Goal: Task Accomplishment & Management: Complete application form

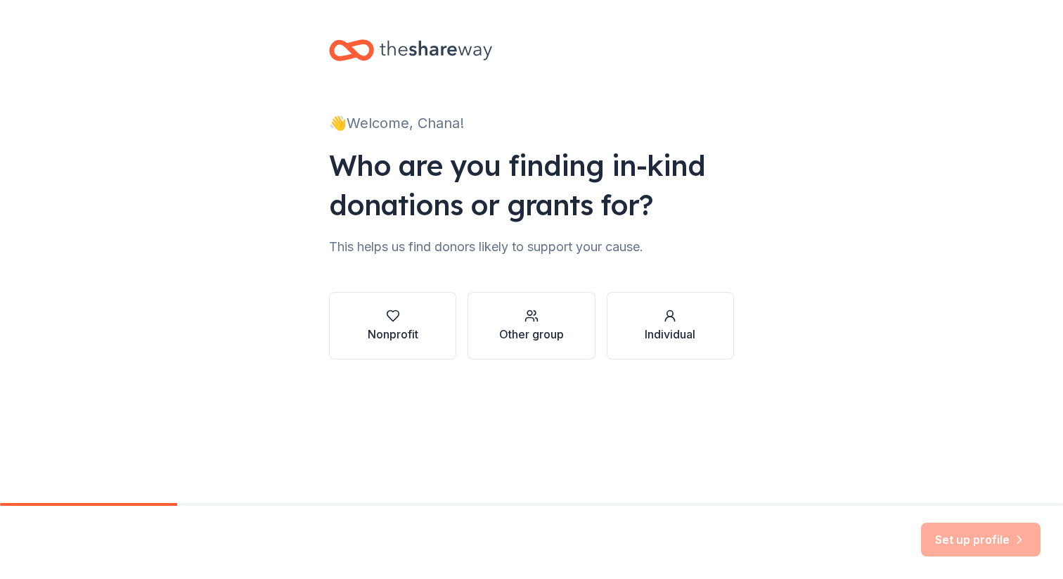
click at [372, 404] on div "👋 Welcome, Chana! Who are you finding in-kind donations or grants for? This hel…" at bounding box center [532, 213] width 450 height 427
click at [384, 333] on div "Nonprofit" at bounding box center [393, 334] width 51 height 17
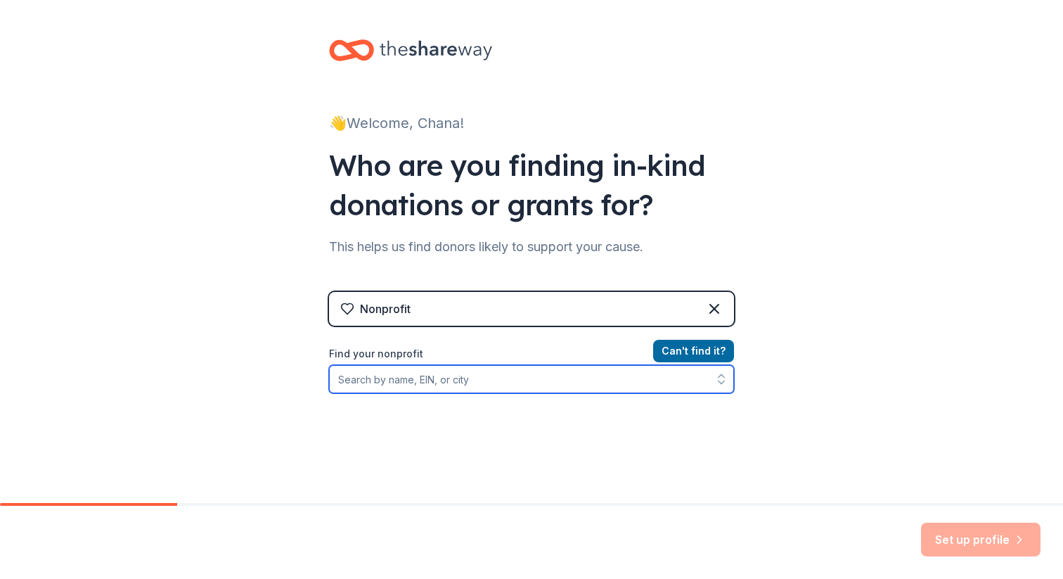
click at [451, 380] on input "Find your nonprofit" at bounding box center [531, 379] width 405 height 28
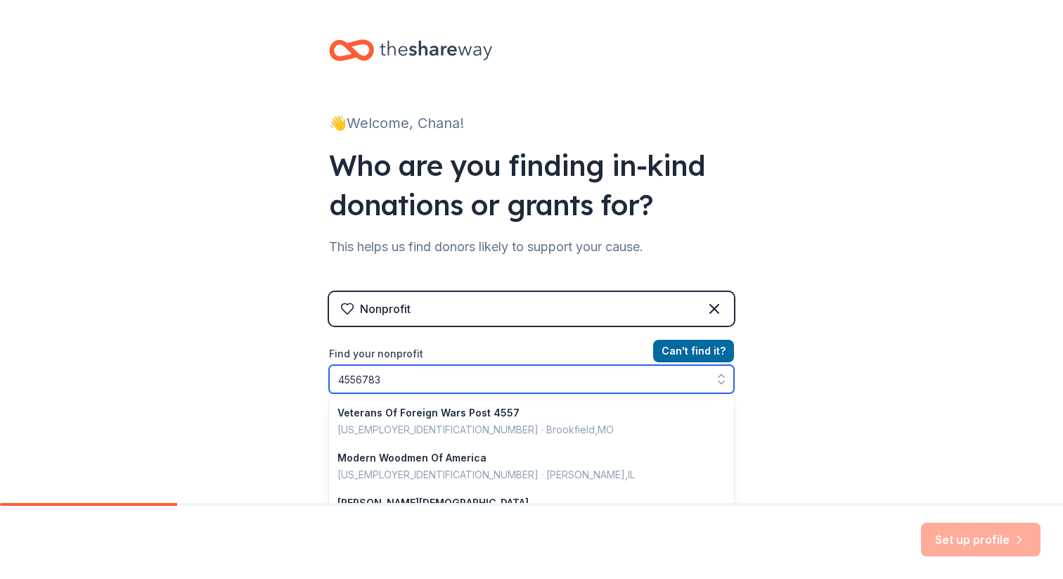
type input "45567832"
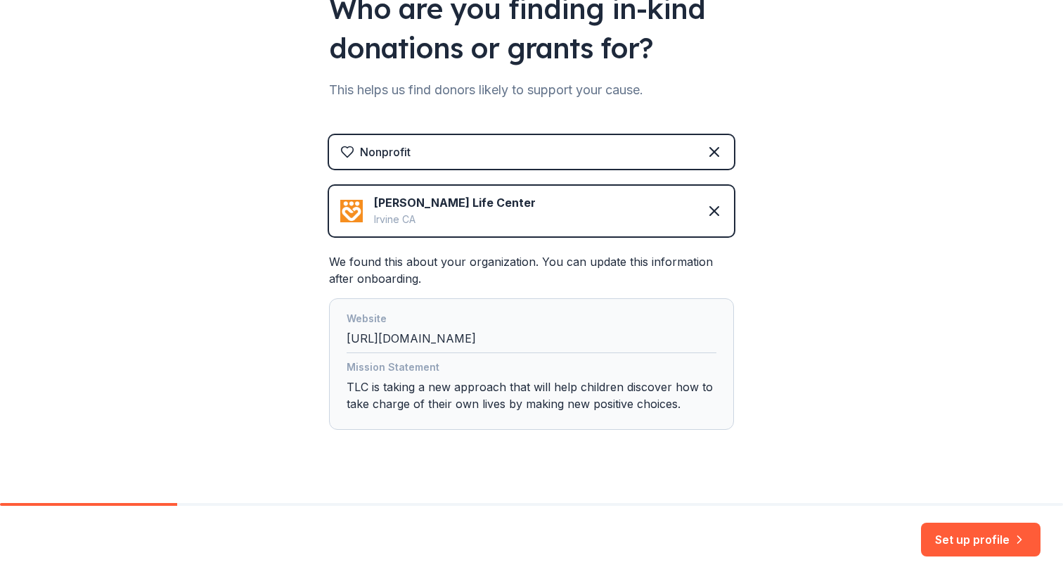
scroll to position [179, 0]
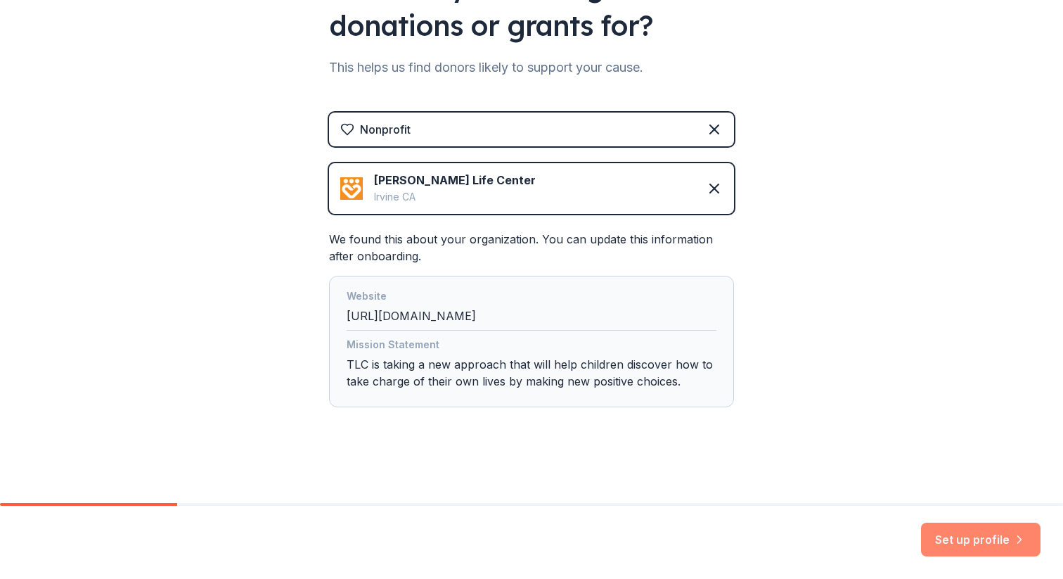
click at [972, 535] on button "Set up profile" at bounding box center [981, 539] width 120 height 34
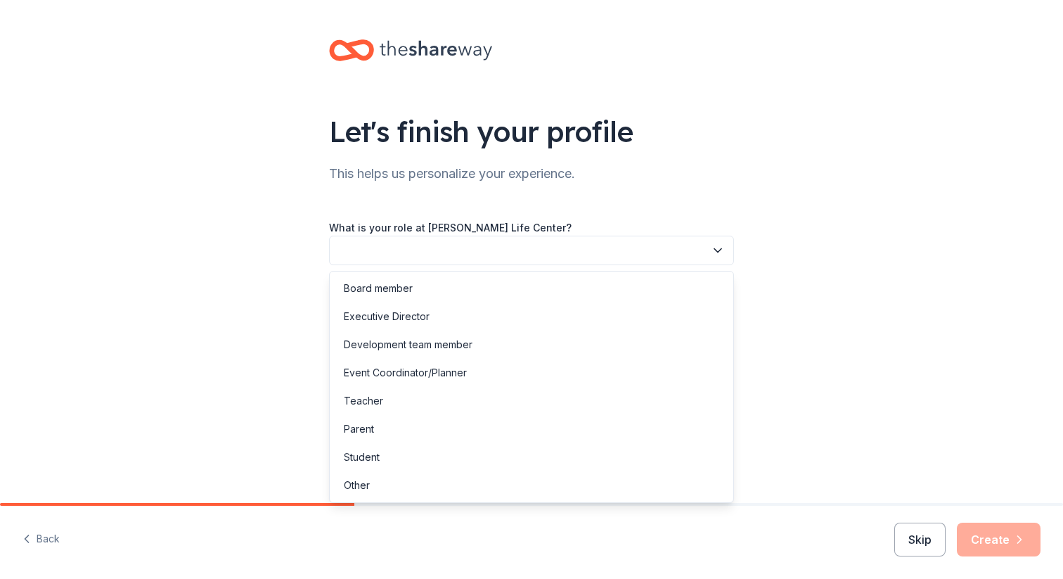
click at [538, 248] on button "button" at bounding box center [531, 251] width 405 height 30
click at [444, 318] on div "Executive Director" at bounding box center [532, 316] width 398 height 28
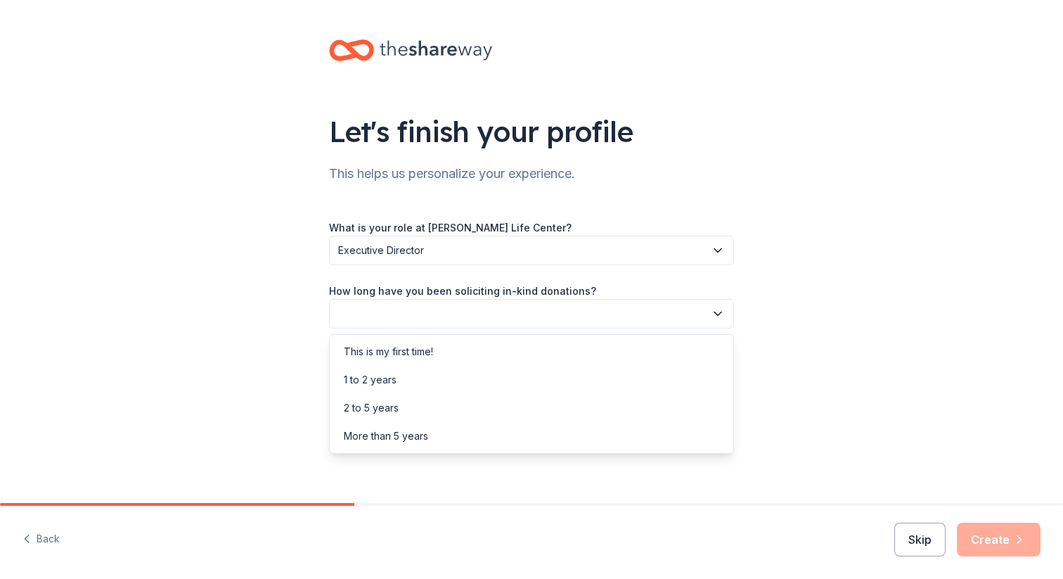
click at [444, 318] on button "button" at bounding box center [531, 314] width 405 height 30
click at [437, 437] on div "More than 5 years" at bounding box center [532, 436] width 398 height 28
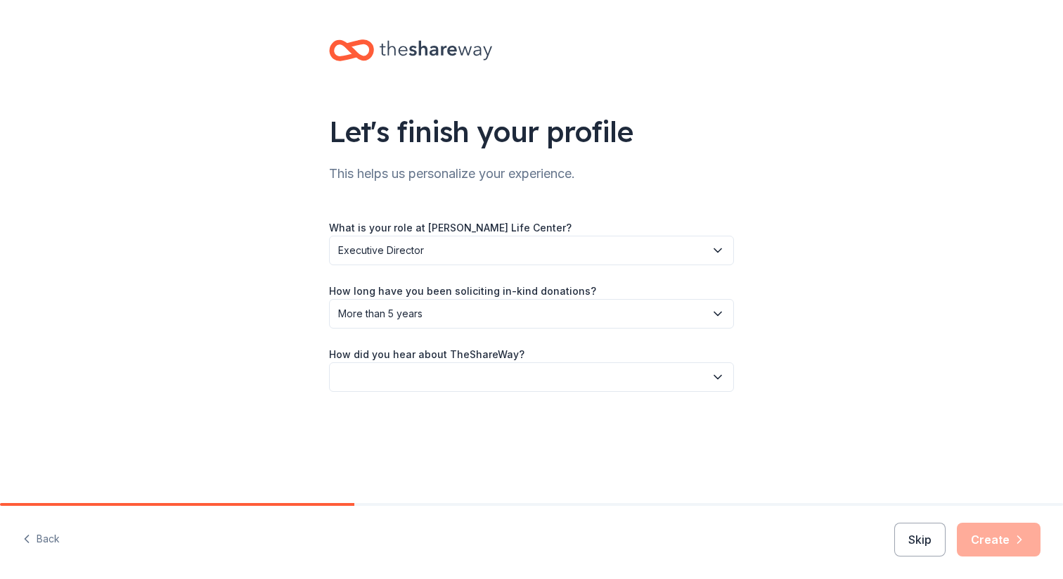
click at [420, 380] on button "button" at bounding box center [531, 377] width 405 height 30
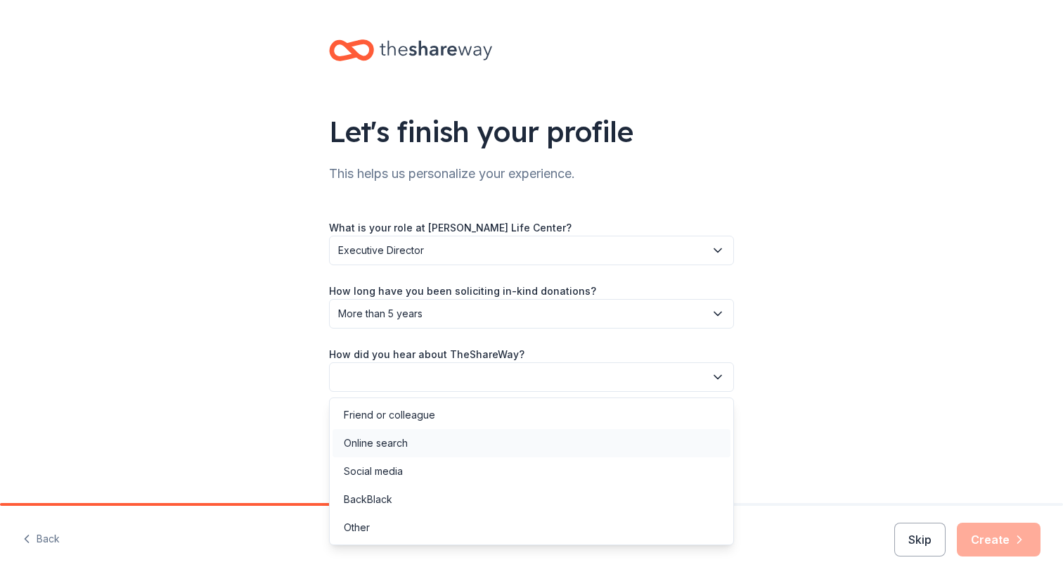
click at [418, 442] on div "Online search" at bounding box center [532, 443] width 398 height 28
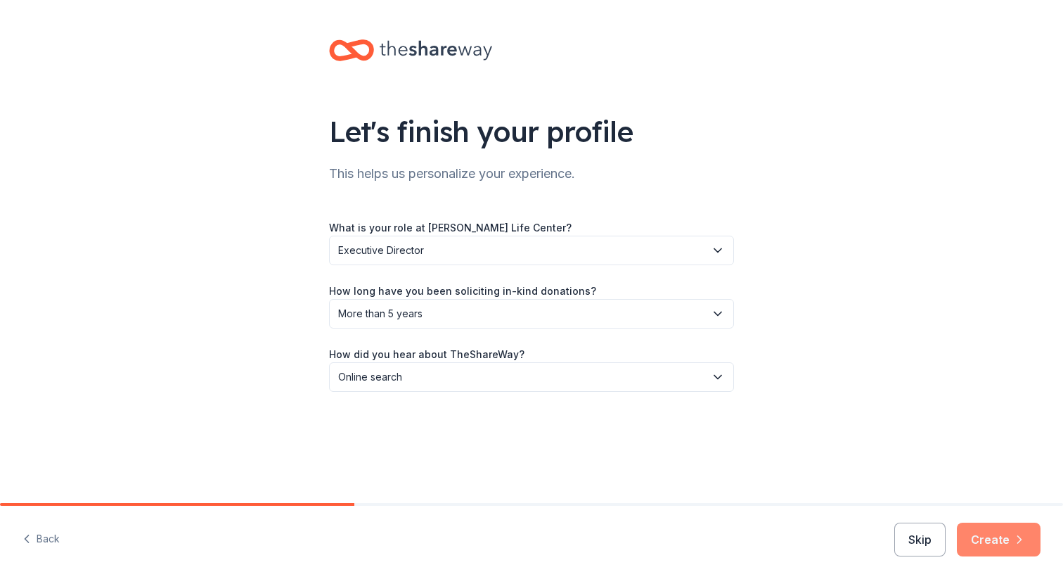
click at [1008, 539] on button "Create" at bounding box center [999, 539] width 84 height 34
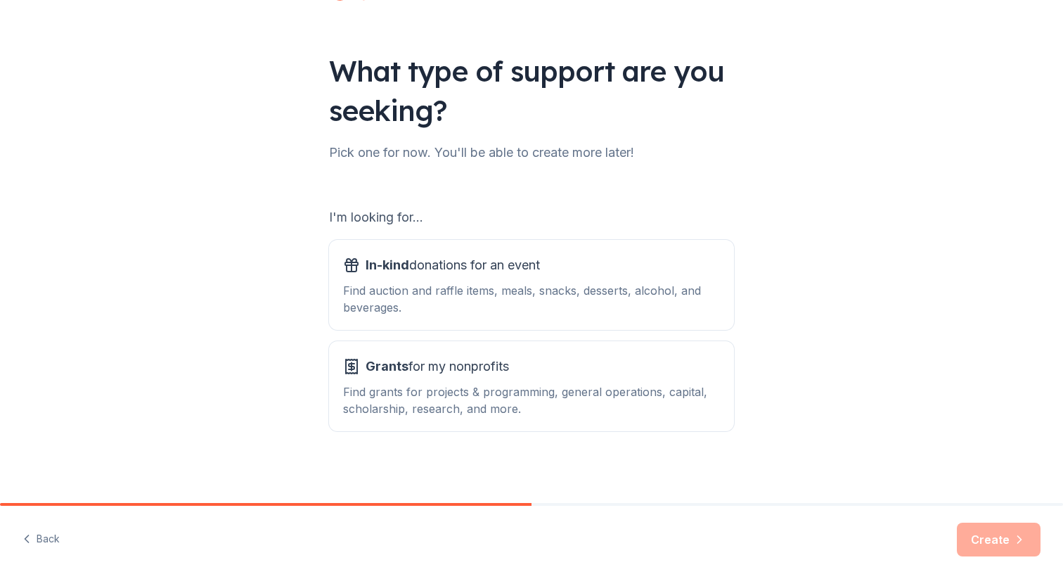
scroll to position [63, 0]
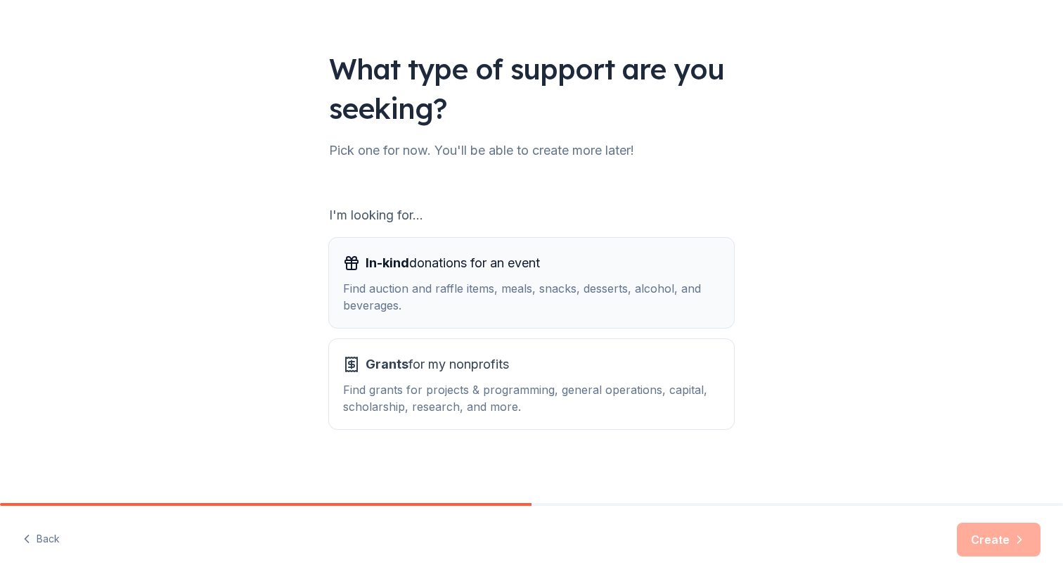
click at [510, 271] on span "In-kind donations for an event" at bounding box center [453, 263] width 174 height 22
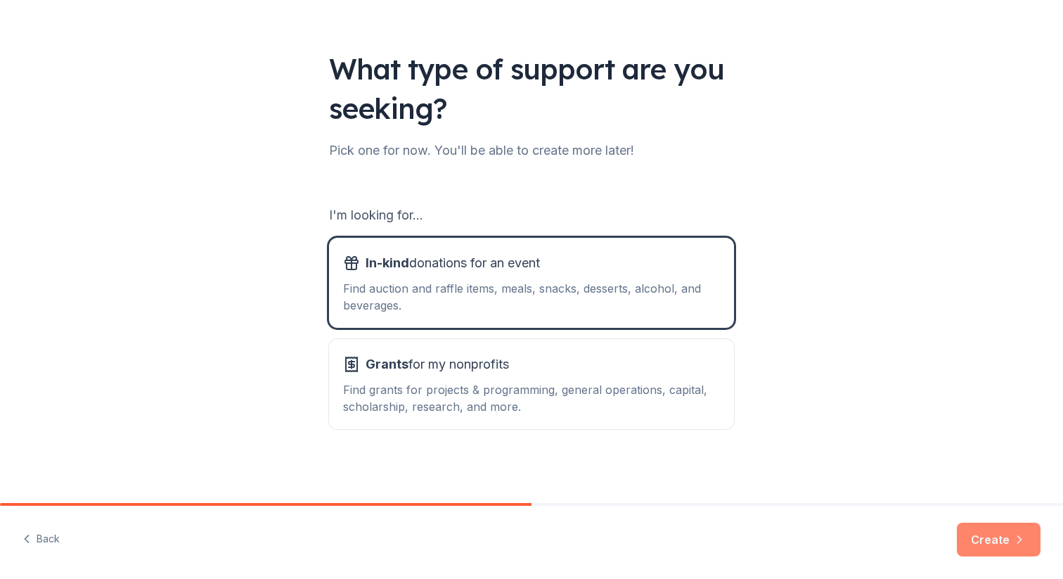
click at [1001, 541] on button "Create" at bounding box center [999, 539] width 84 height 34
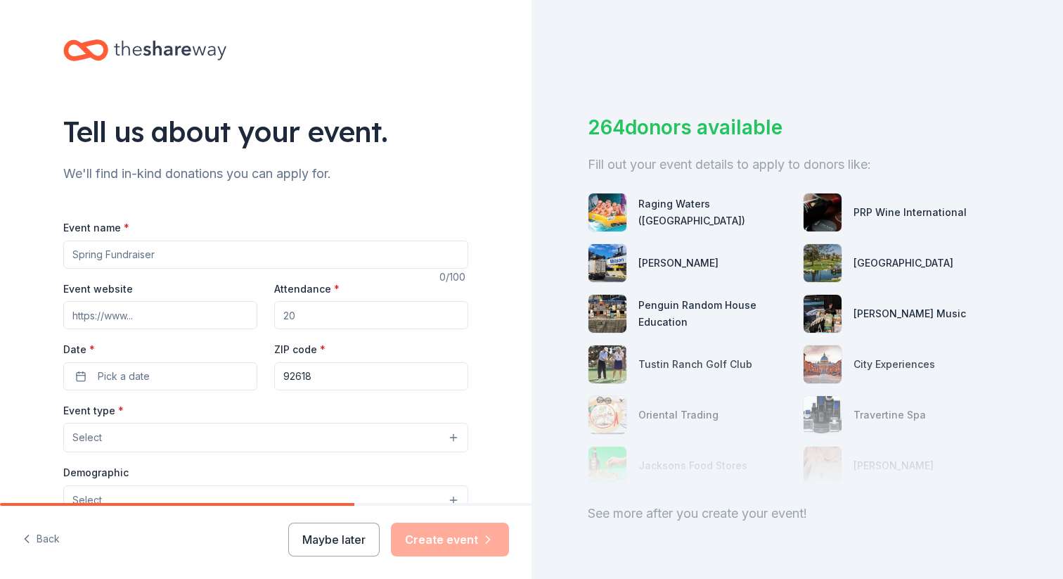
click at [247, 255] on input "Event name *" at bounding box center [265, 254] width 405 height 28
type input "I Am Giving Shoot for the Stars Gala"
click at [162, 317] on input "Event website" at bounding box center [160, 315] width 194 height 28
type input "t"
click at [154, 313] on input "Event website" at bounding box center [160, 315] width 194 height 28
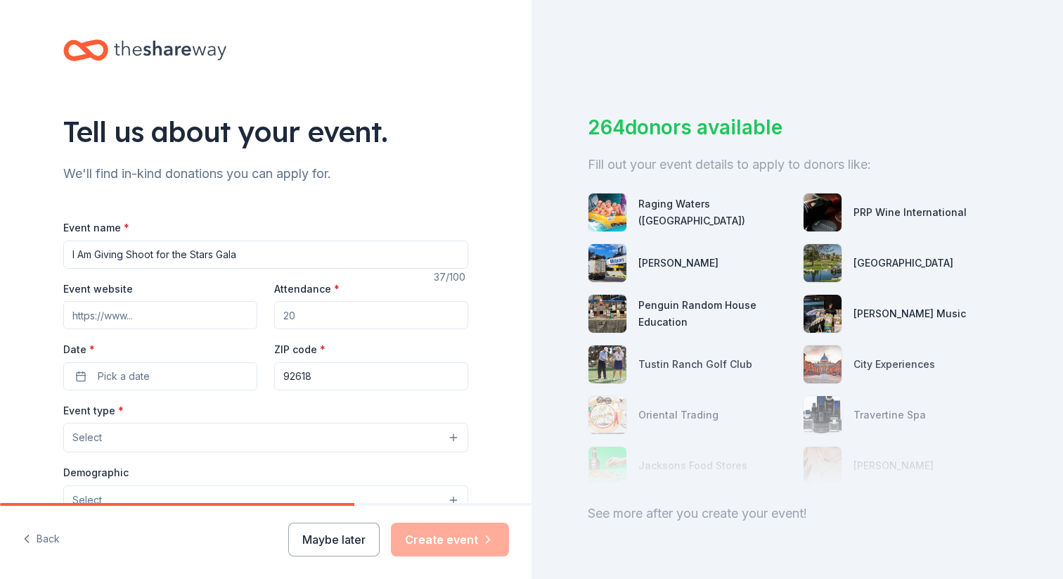
paste input "https://tillyslifecenter.org/upcoming-events/"
type input "https://tillyslifecenter.org/upcoming-events/"
click at [323, 319] on input "Attendance *" at bounding box center [371, 315] width 194 height 28
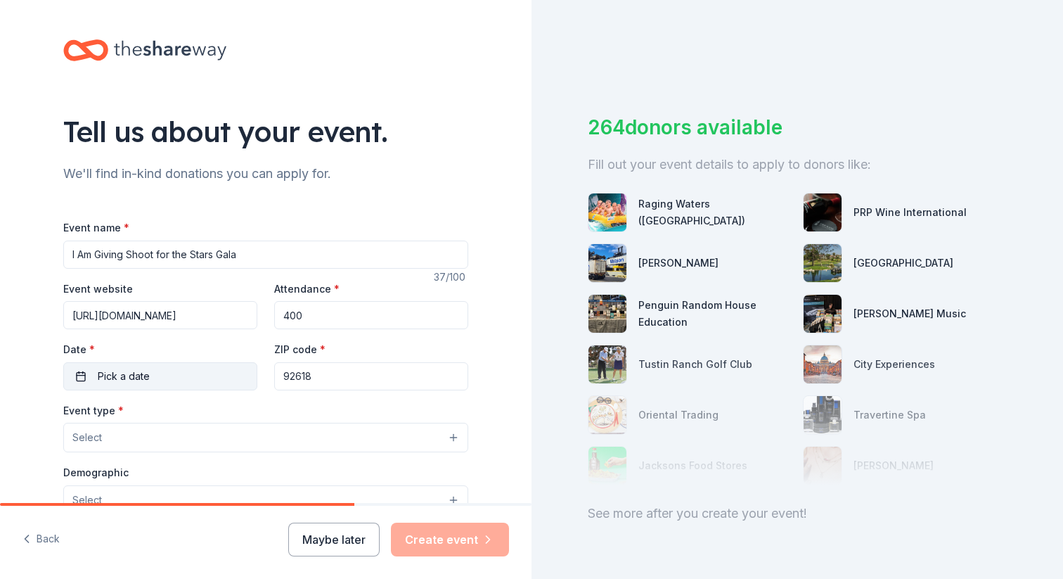
type input "400"
click at [196, 373] on button "Pick a date" at bounding box center [160, 376] width 194 height 28
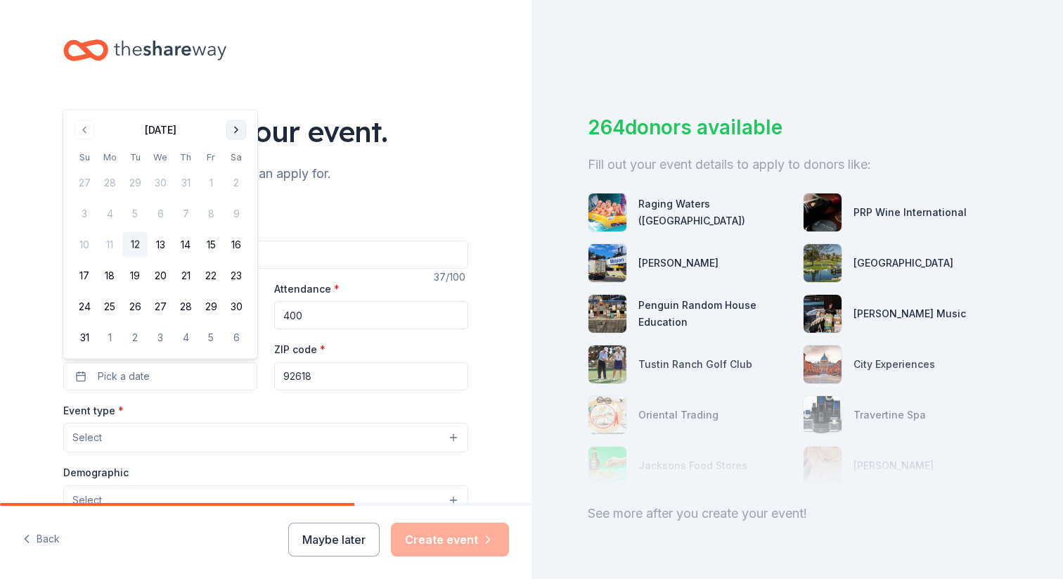
click at [237, 131] on button "Go to next month" at bounding box center [236, 130] width 20 height 20
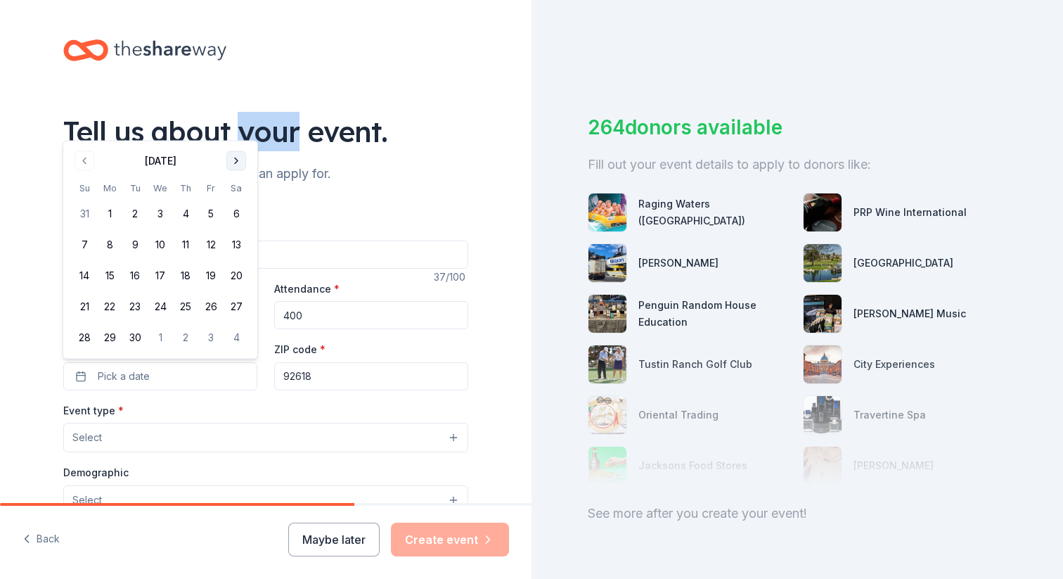
click at [237, 131] on div "Tell us about your event." at bounding box center [265, 131] width 405 height 39
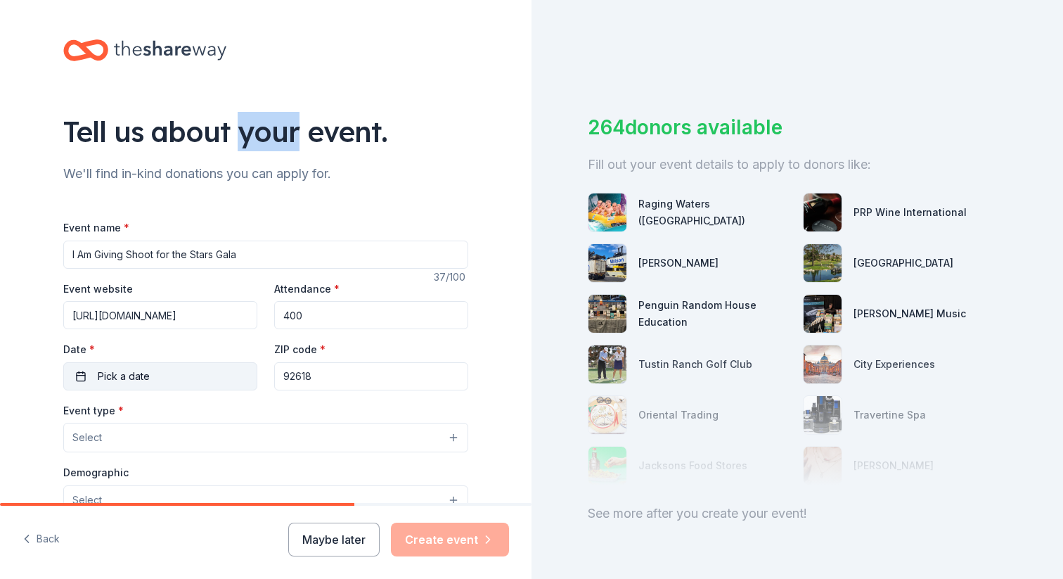
click at [191, 375] on button "Pick a date" at bounding box center [160, 376] width 194 height 28
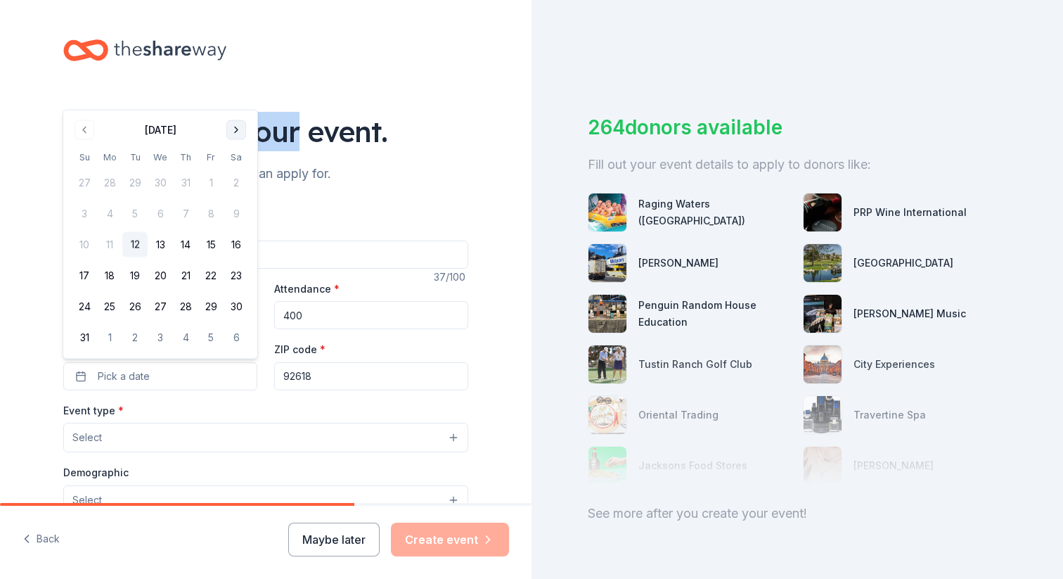
click at [237, 127] on button "Go to next month" at bounding box center [236, 130] width 20 height 20
click at [234, 168] on button "Go to next month" at bounding box center [236, 161] width 20 height 20
click at [233, 242] on button "15" at bounding box center [236, 244] width 25 height 25
click at [321, 430] on button "Select" at bounding box center [265, 438] width 405 height 30
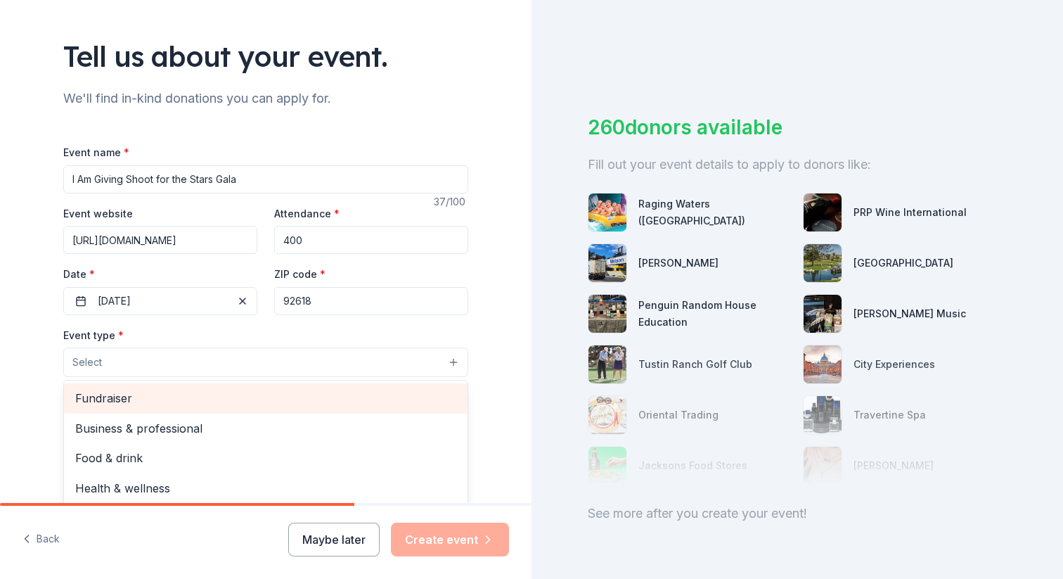
click at [278, 396] on span "Fundraiser" at bounding box center [265, 398] width 381 height 18
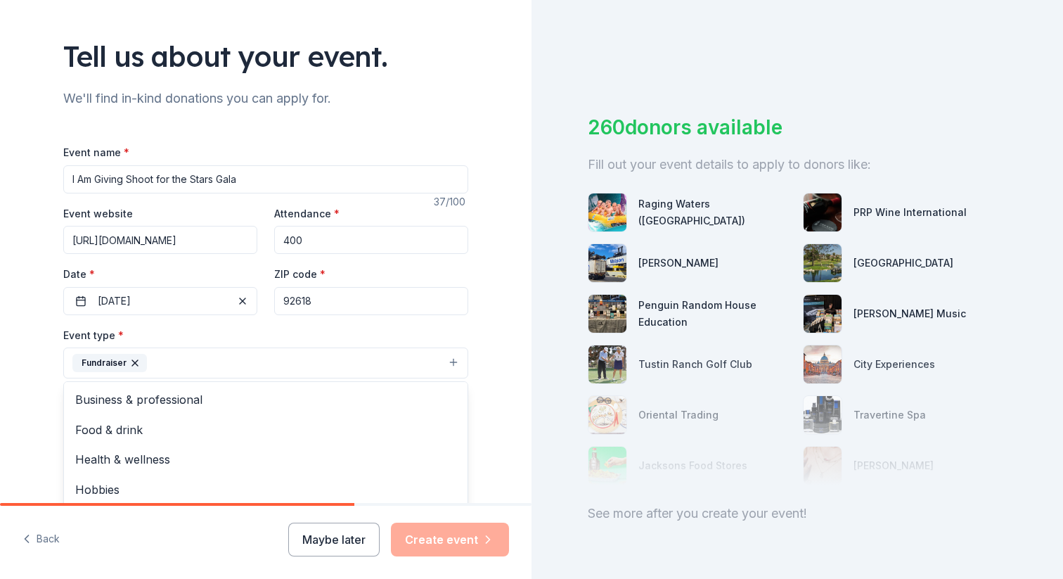
click at [434, 112] on div "Tell us about your event. We'll find in-kind donations you can apply for. Event…" at bounding box center [266, 393] width 450 height 937
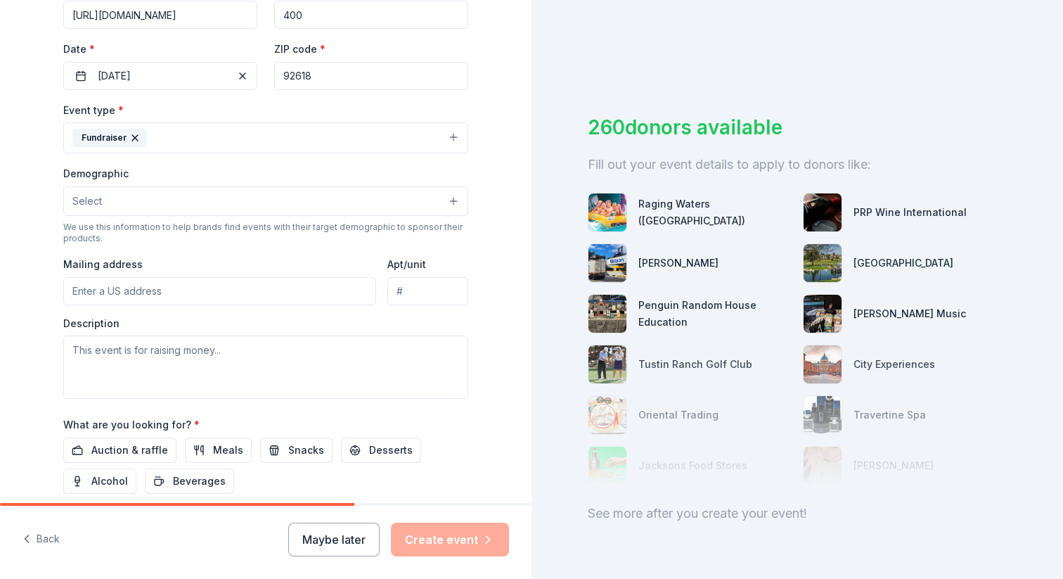
scroll to position [301, 0]
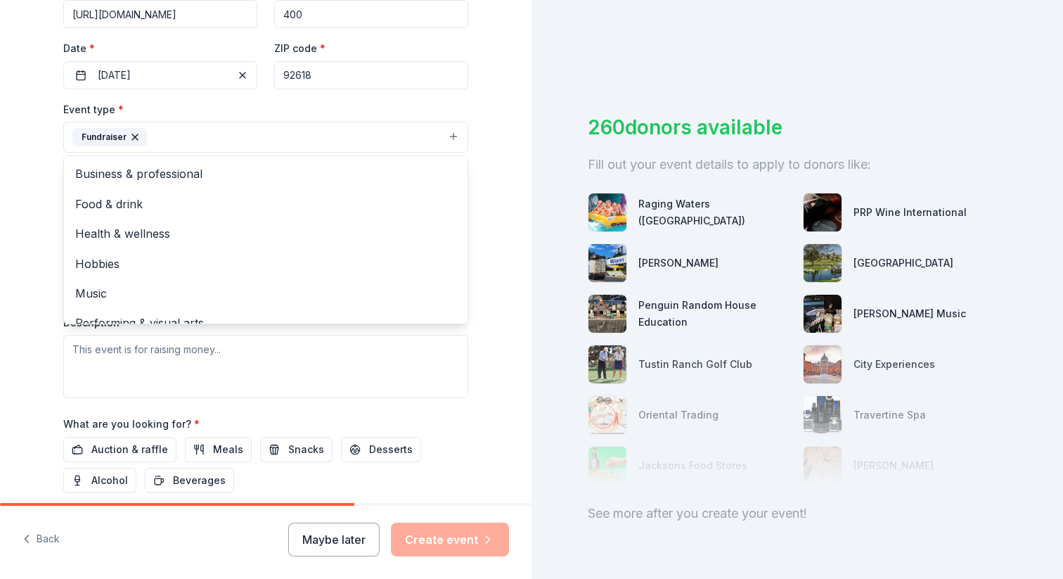
click at [382, 134] on button "Fundraiser" at bounding box center [265, 137] width 405 height 31
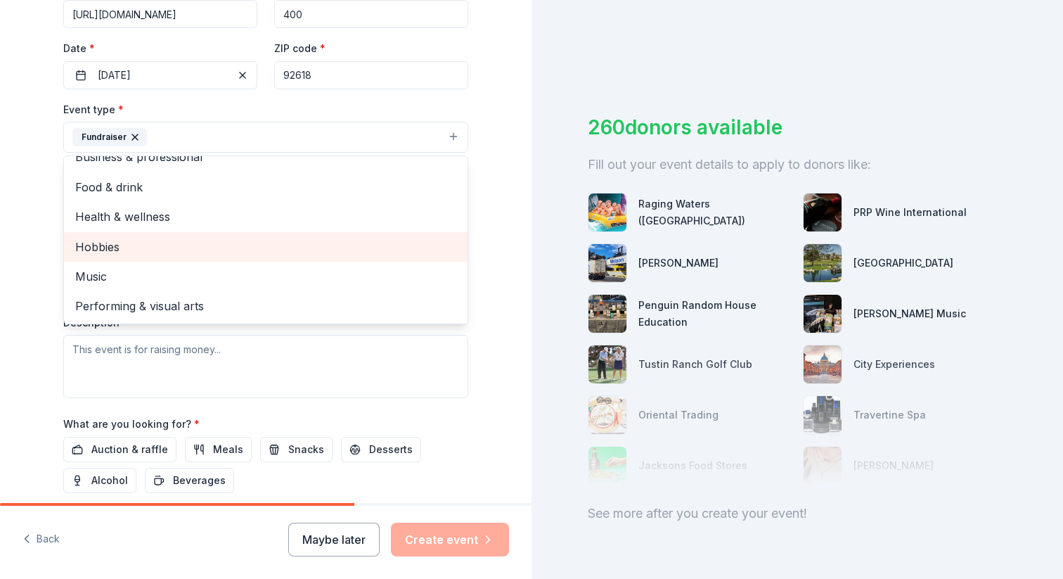
scroll to position [351, 0]
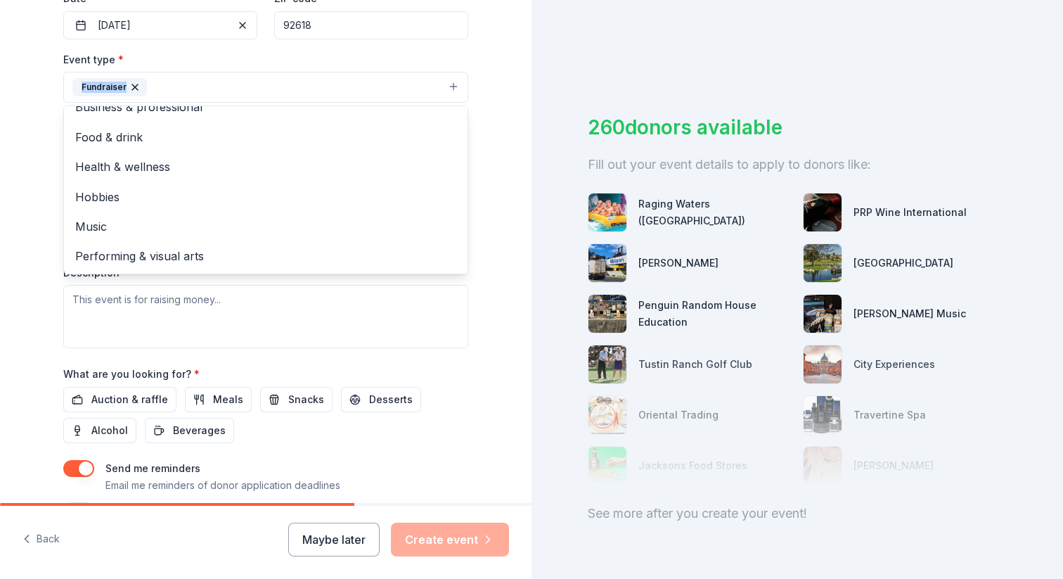
click at [324, 56] on div "Event type * Fundraiser Business & professional Food & drink Health & wellness …" at bounding box center [265, 77] width 405 height 53
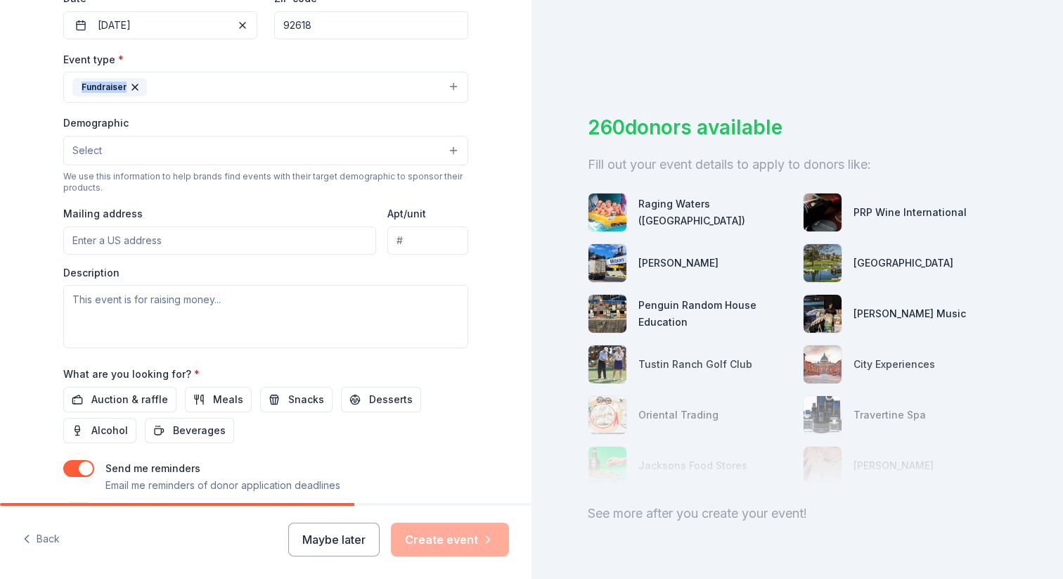
click at [266, 150] on button "Select" at bounding box center [265, 151] width 405 height 30
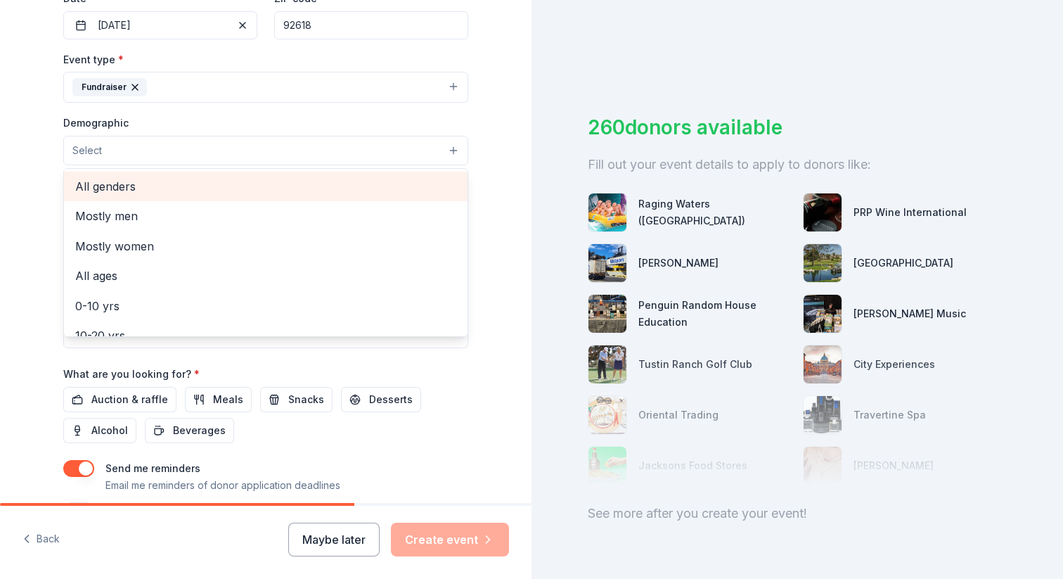
click at [207, 190] on span "All genders" at bounding box center [265, 186] width 381 height 18
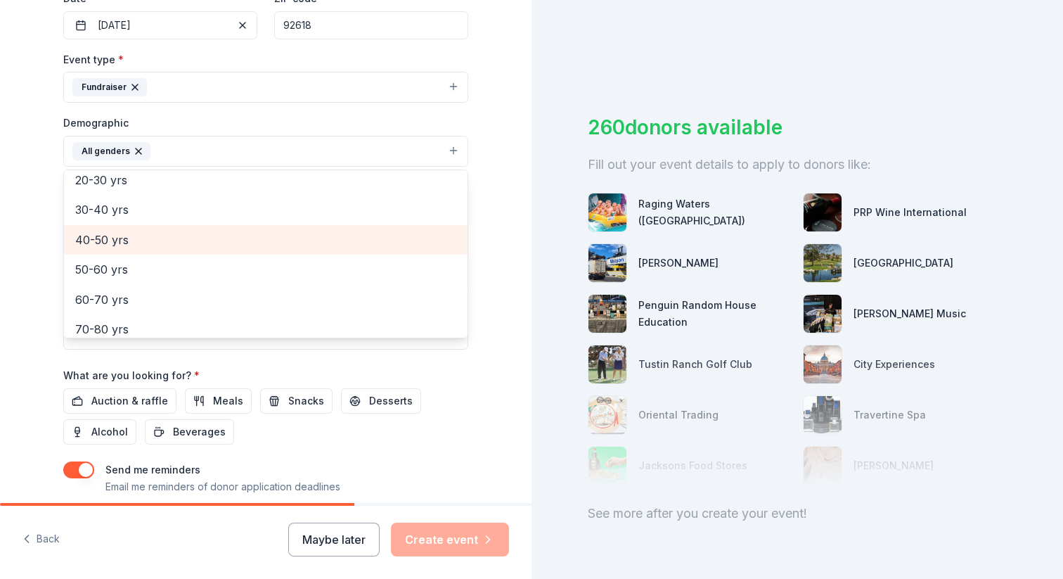
scroll to position [159, 0]
click at [201, 244] on span "40-50 yrs" at bounding box center [265, 237] width 381 height 18
click at [201, 244] on span "50-60 yrs" at bounding box center [265, 237] width 381 height 18
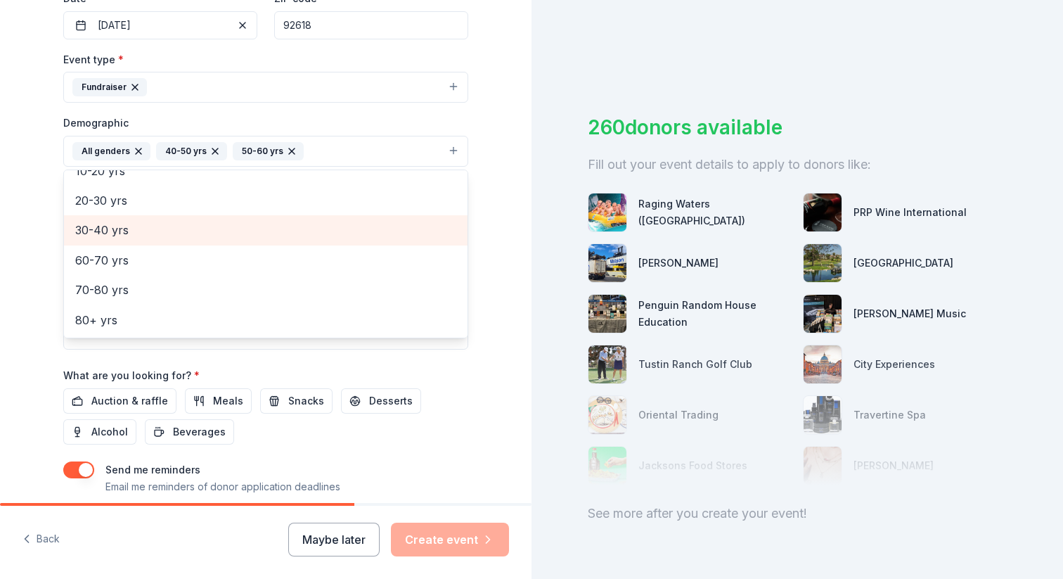
click at [195, 233] on span "30-40 yrs" at bounding box center [265, 230] width 381 height 18
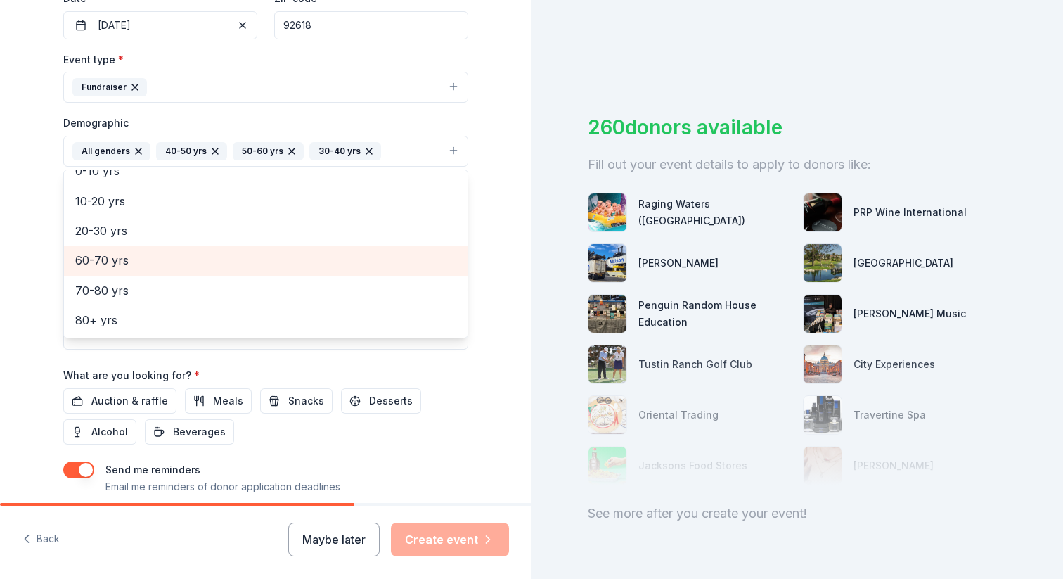
click at [193, 258] on span "60-70 yrs" at bounding box center [265, 260] width 381 height 18
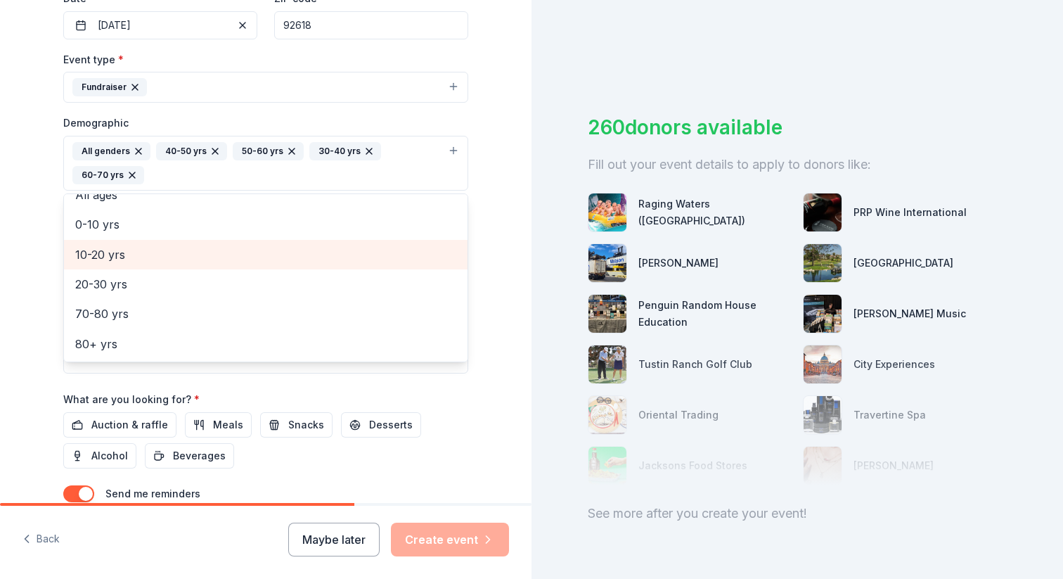
scroll to position [77, 0]
click at [475, 417] on div "Tell us about your event. We'll find in-kind donations you can apply for. Event…" at bounding box center [266, 130] width 450 height 962
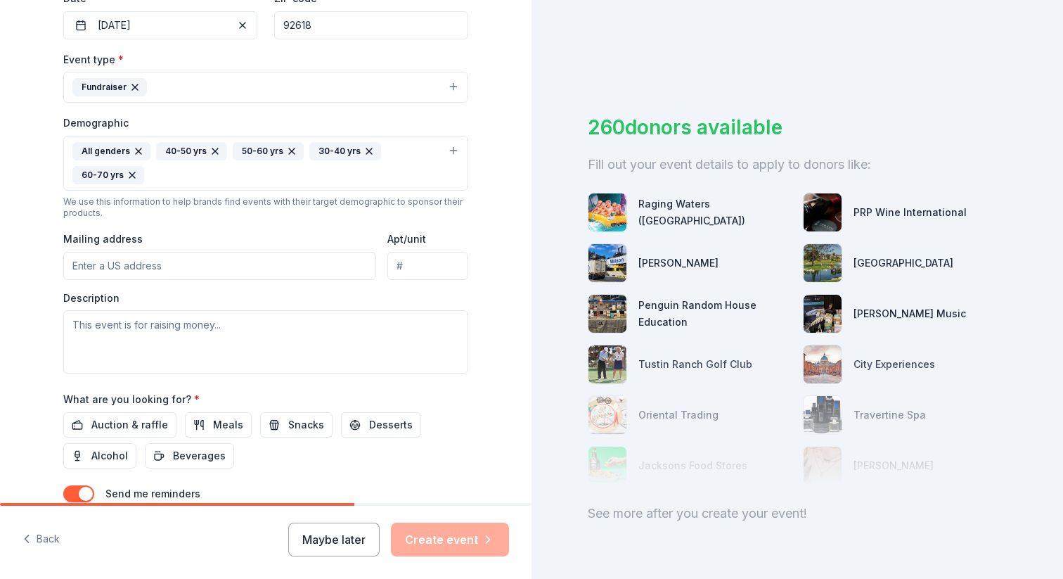
click at [241, 267] on input "Mailing address" at bounding box center [219, 266] width 313 height 28
type input "17 Pasteur"
type input "www.tillyslifecenter.org"
click at [442, 268] on input "www.tillyslifecenter.org" at bounding box center [427, 266] width 81 height 28
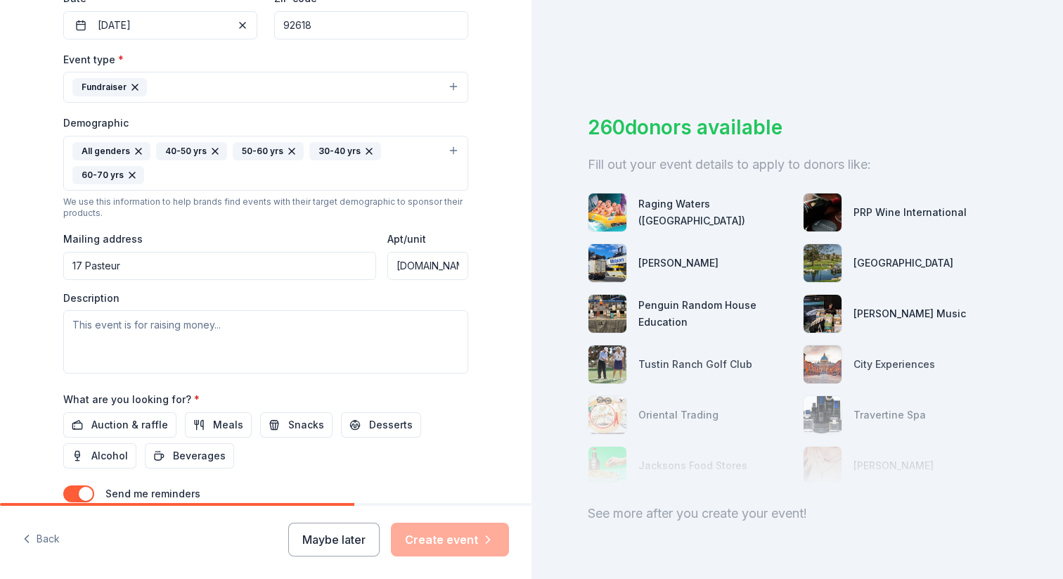
click at [442, 268] on input "www.tillyslifecenter.org" at bounding box center [427, 266] width 81 height 28
click at [442, 268] on input "Apt/unit" at bounding box center [427, 266] width 81 height 28
click at [451, 270] on input "Apt/unit" at bounding box center [427, 266] width 81 height 28
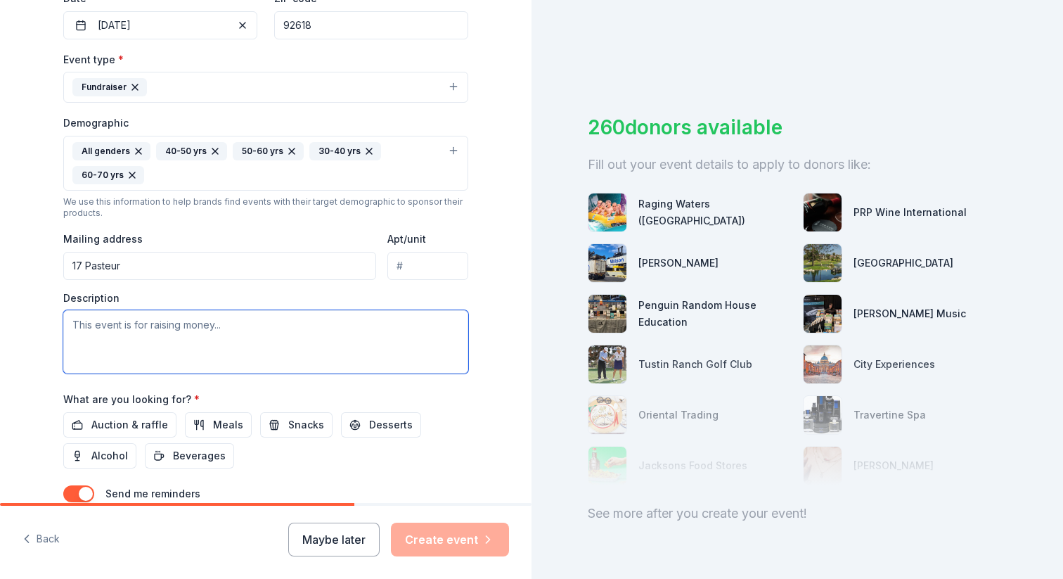
click at [297, 331] on textarea at bounding box center [265, 341] width 405 height 63
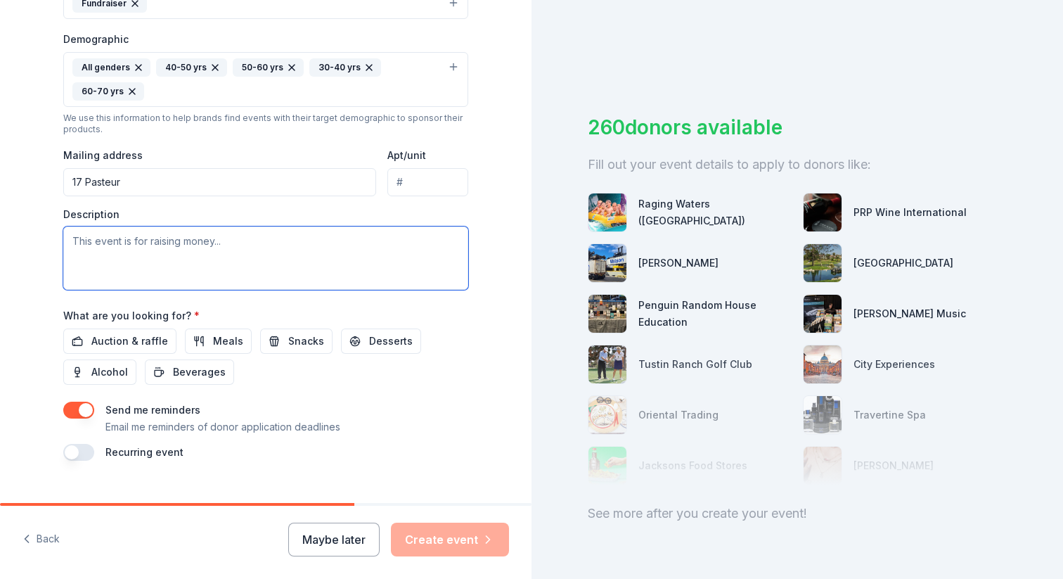
scroll to position [444, 0]
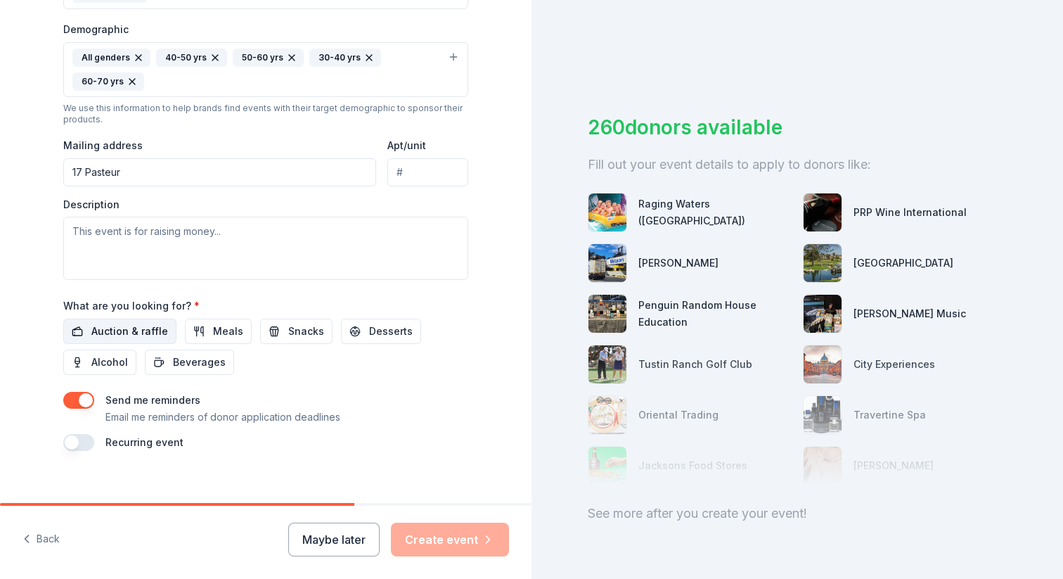
click at [105, 329] on span "Auction & raffle" at bounding box center [129, 331] width 77 height 17
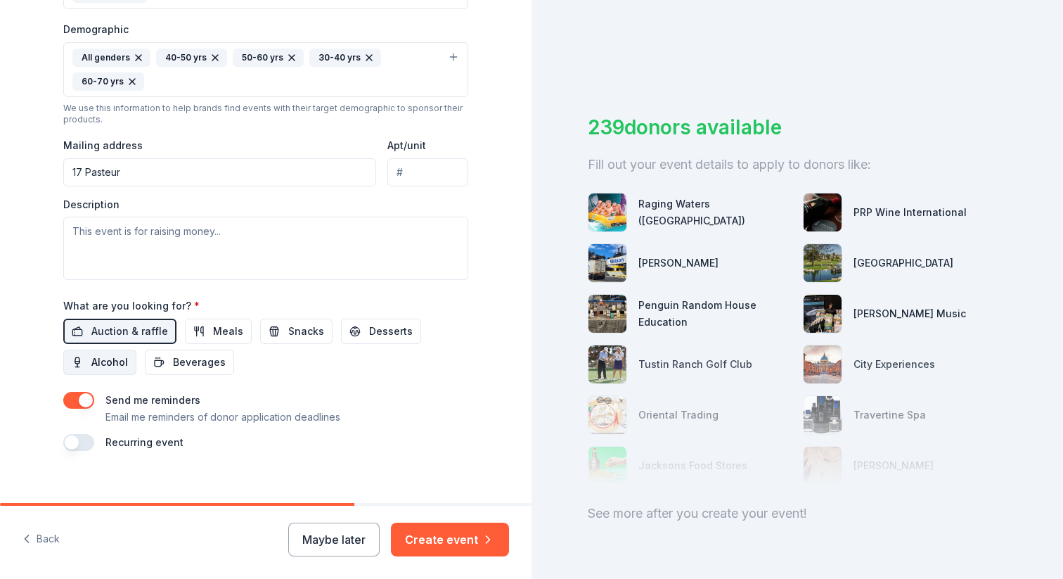
click at [105, 361] on span "Alcohol" at bounding box center [109, 362] width 37 height 17
click at [224, 246] on textarea at bounding box center [265, 248] width 405 height 63
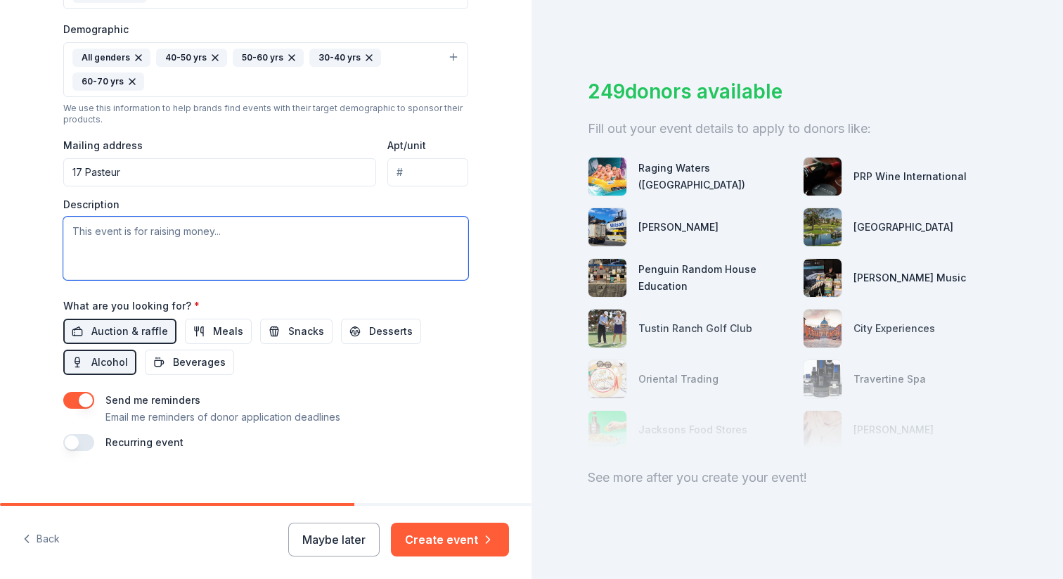
click at [272, 247] on textarea at bounding box center [265, 248] width 405 height 63
click at [297, 243] on textarea at bounding box center [265, 248] width 405 height 63
paste textarea "Tilly’s Life Center (TLC) is a 501(c)(3) addressing the youth mental health cri…"
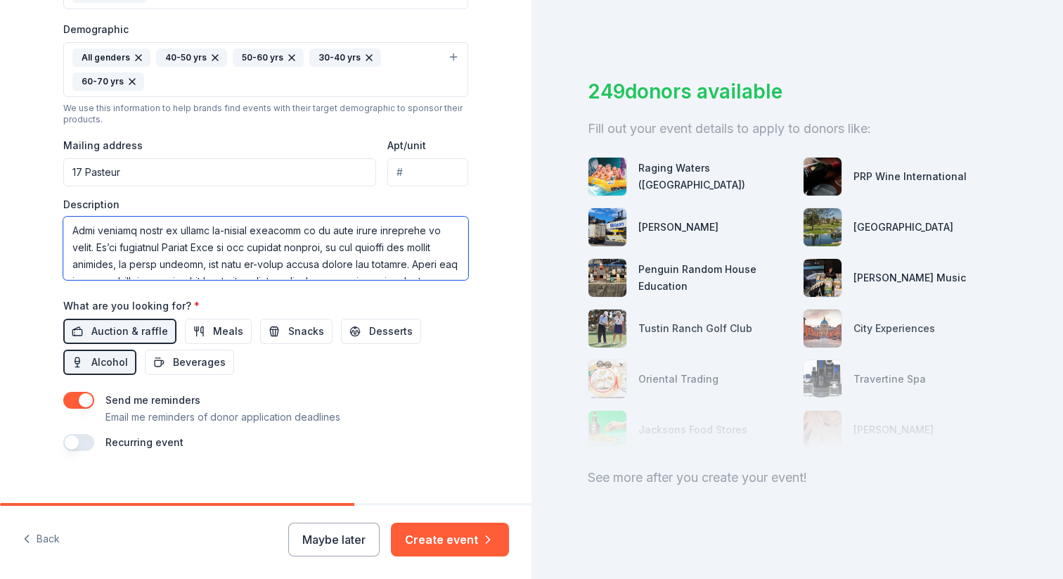
scroll to position [321, 0]
drag, startPoint x: 106, startPoint y: 245, endPoint x: 273, endPoint y: 245, distance: 166.6
click at [273, 245] on textarea at bounding box center [265, 248] width 405 height 63
click at [333, 276] on textarea at bounding box center [265, 248] width 405 height 63
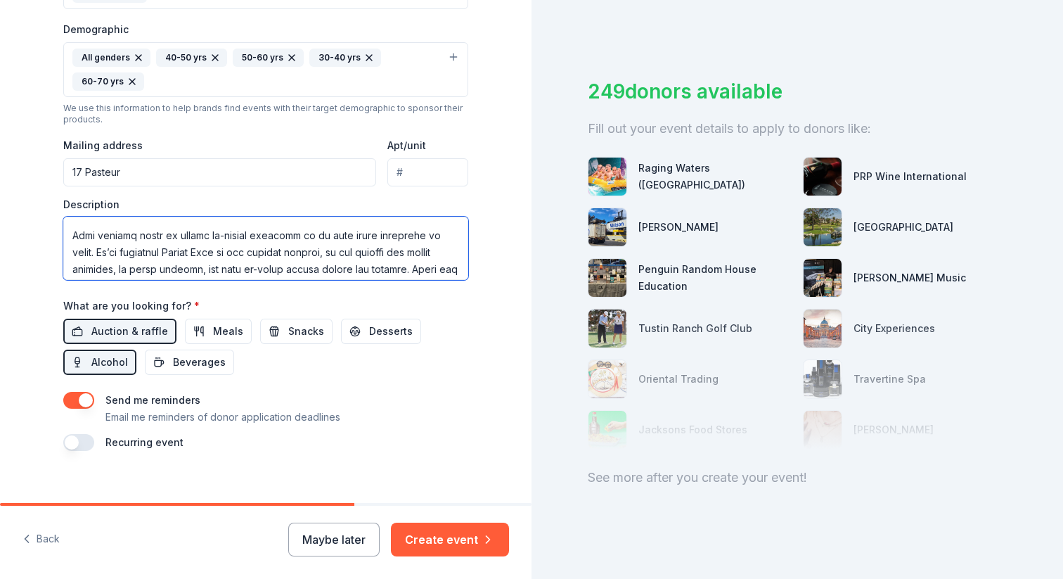
click at [231, 253] on textarea at bounding box center [265, 248] width 405 height 63
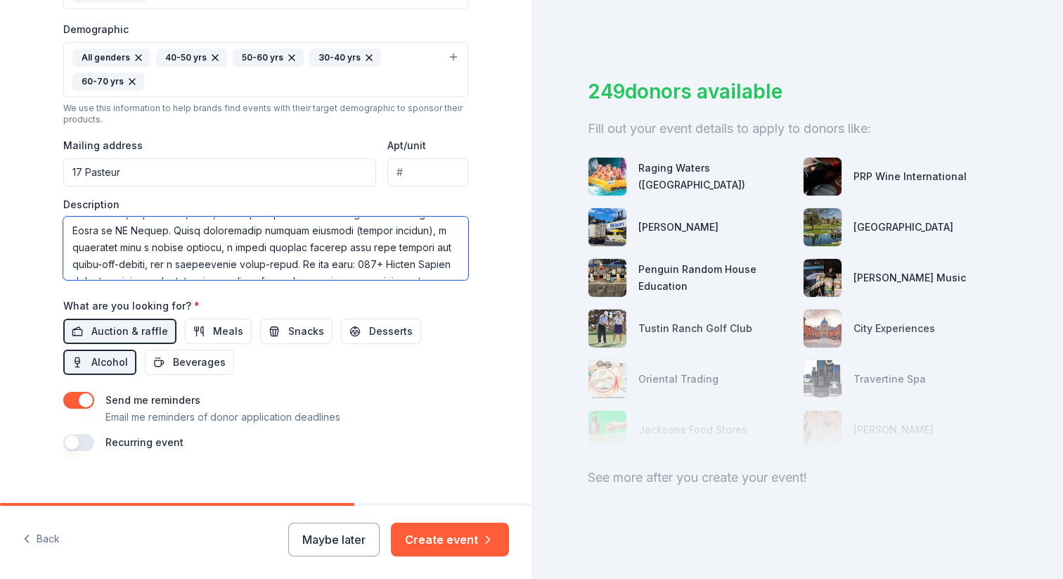
scroll to position [0, 0]
drag, startPoint x: 75, startPoint y: 233, endPoint x: 266, endPoint y: 262, distance: 193.3
click at [266, 262] on textarea at bounding box center [265, 248] width 405 height 63
click at [213, 236] on textarea at bounding box center [265, 248] width 405 height 63
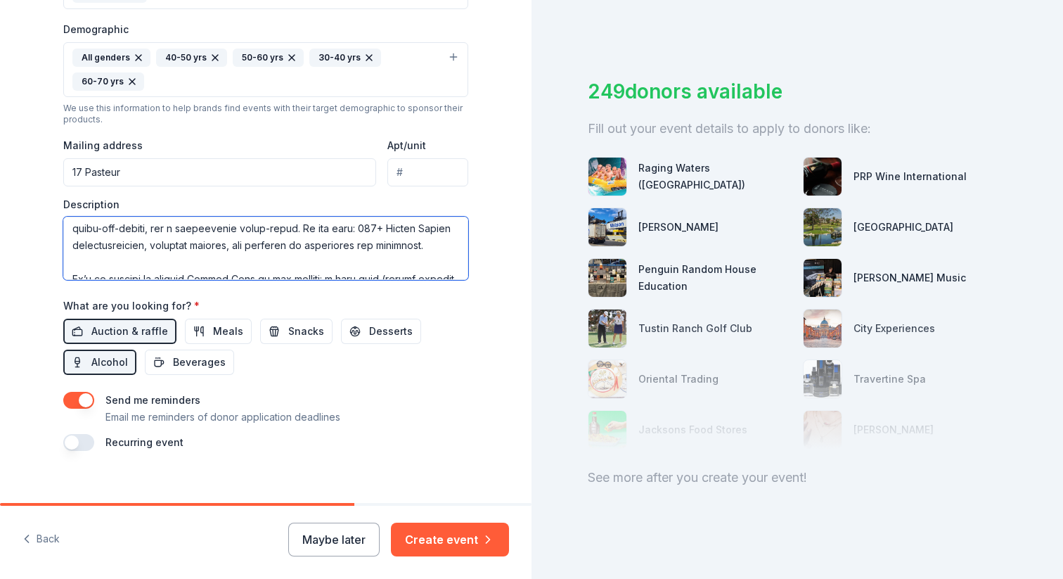
click at [325, 229] on textarea at bounding box center [265, 248] width 405 height 63
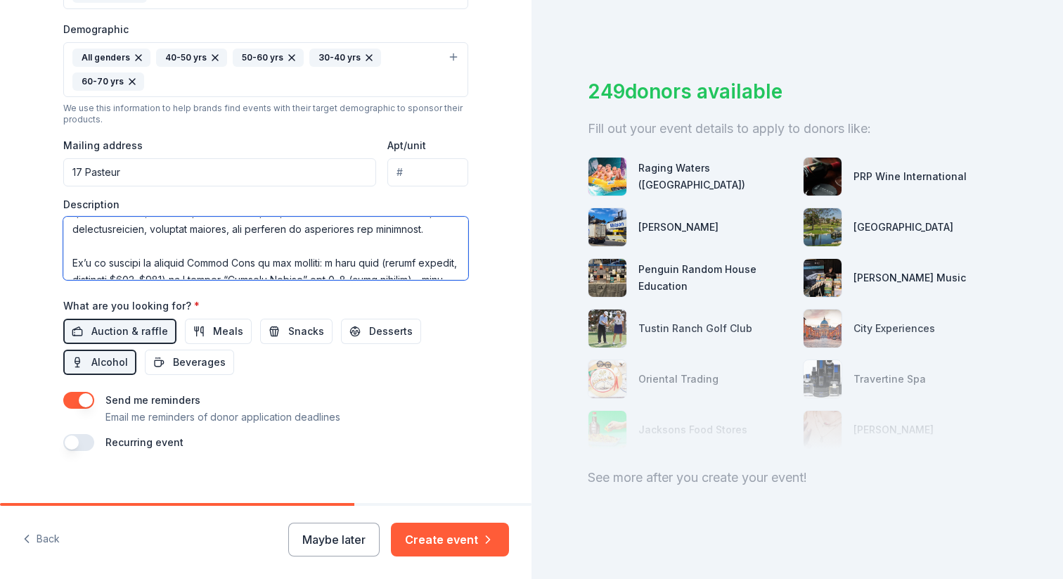
scroll to position [175, 0]
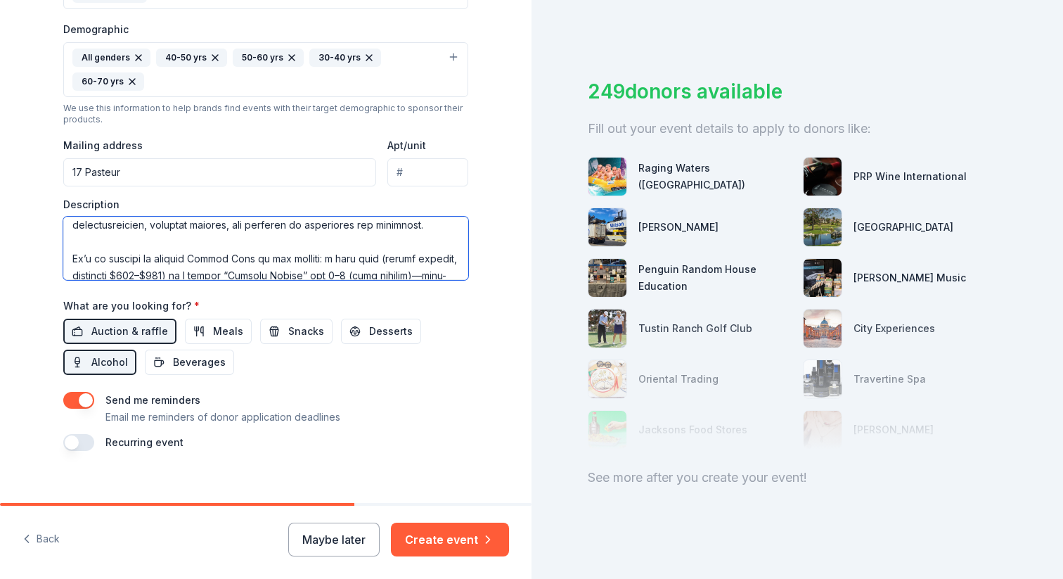
click at [237, 243] on textarea at bounding box center [265, 248] width 405 height 63
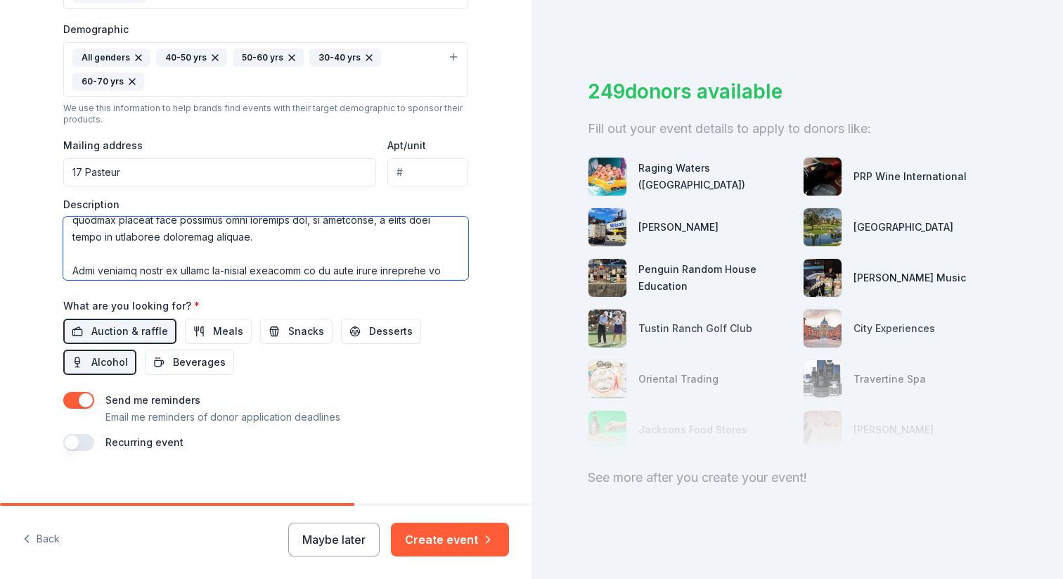
scroll to position [321, 0]
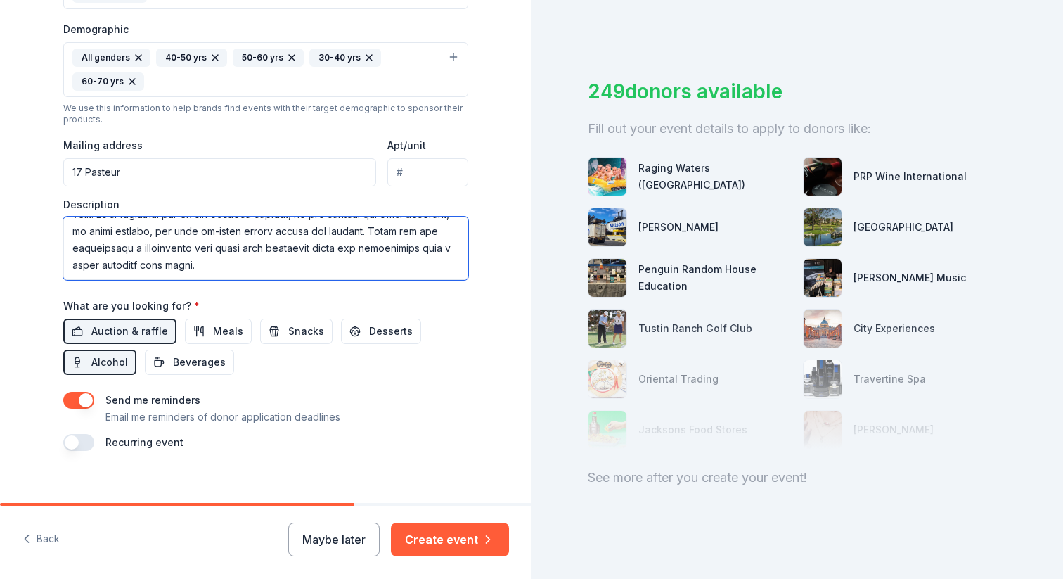
drag, startPoint x: 72, startPoint y: 244, endPoint x: 150, endPoint y: 252, distance: 79.1
click at [150, 252] on textarea at bounding box center [265, 248] width 405 height 63
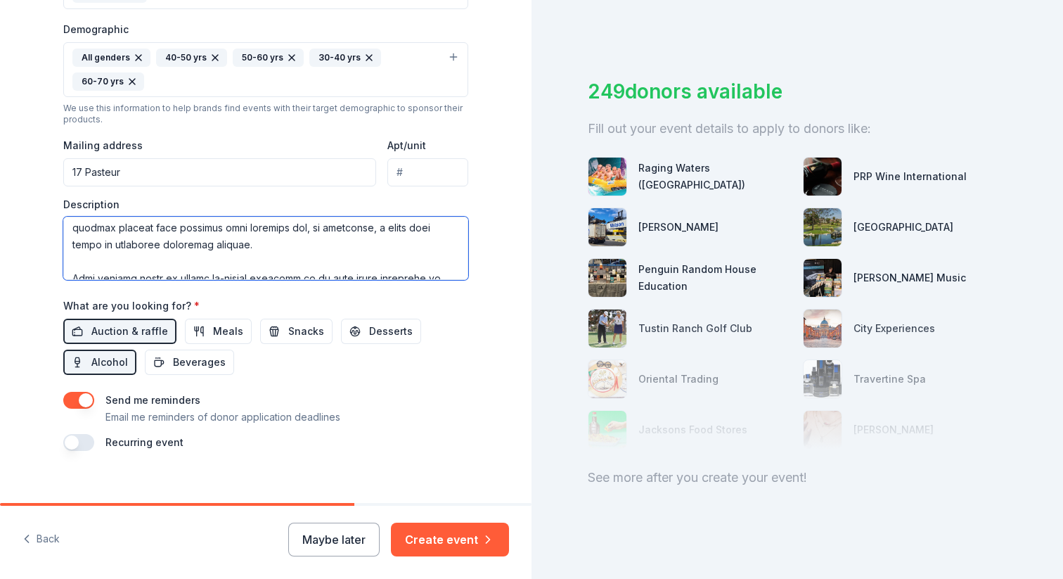
scroll to position [173, 0]
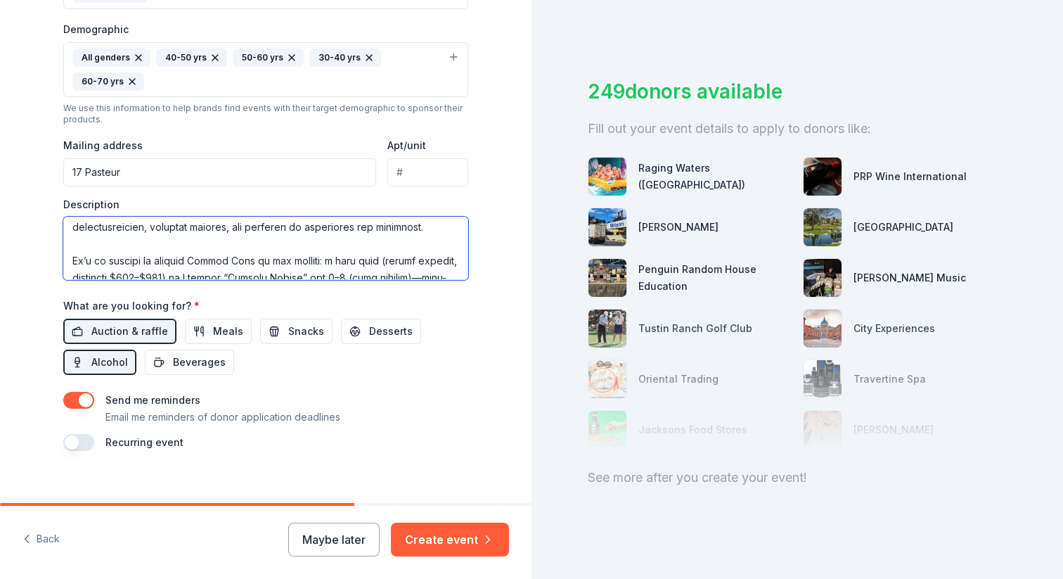
click at [146, 251] on textarea at bounding box center [265, 248] width 405 height 63
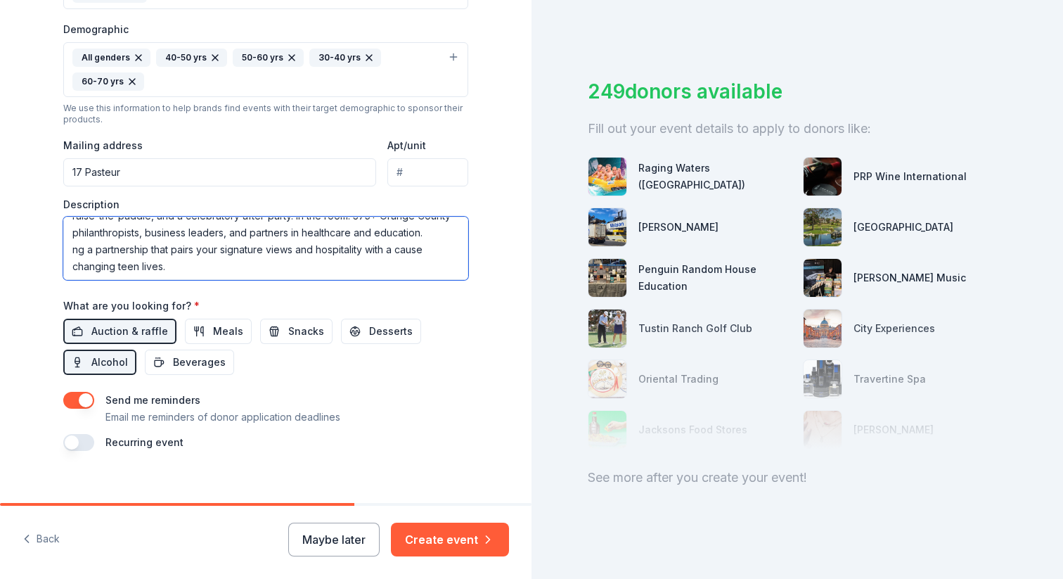
scroll to position [169, 0]
click at [120, 254] on textarea "Tilly’s Life Center (TLC) is a 501(c)(3) addressing the youth mental health cri…" at bounding box center [265, 248] width 405 height 63
click at [89, 248] on textarea "Tilly’s Life Center (TLC) is a 501(c)(3) addressing the youth mental health cri…" at bounding box center [265, 248] width 405 height 63
drag, startPoint x: 70, startPoint y: 249, endPoint x: 212, endPoint y: 264, distance: 143.6
click at [212, 264] on textarea "Tilly’s Life Center (TLC) is a 501(c)(3) addressing the youth mental health cri…" at bounding box center [265, 248] width 405 height 63
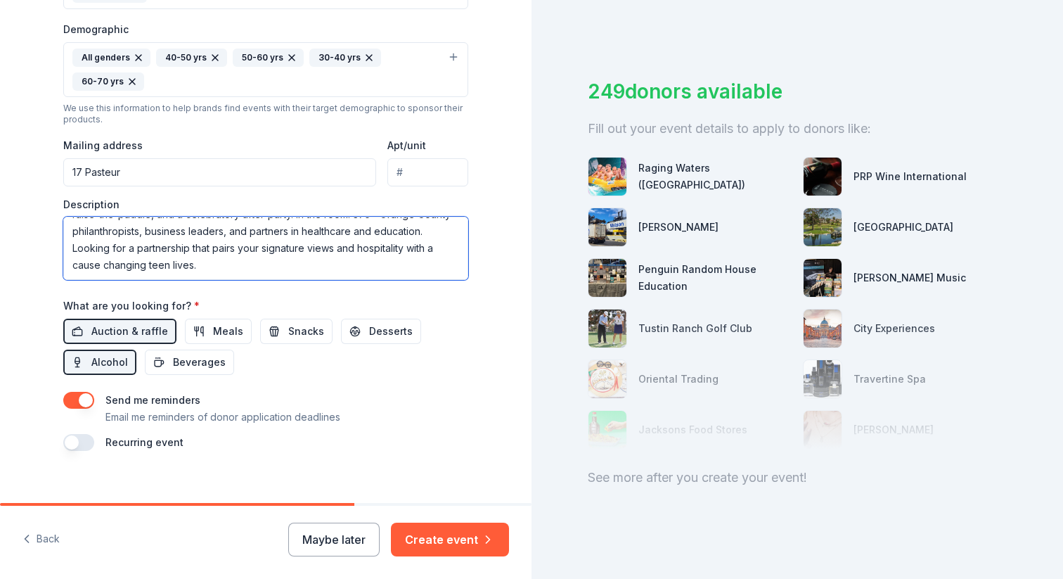
click at [255, 267] on textarea "Tilly’s Life Center (TLC) is a 501(c)(3) addressing the youth mental health cri…" at bounding box center [265, 248] width 405 height 63
drag, startPoint x: 70, startPoint y: 249, endPoint x: 208, endPoint y: 277, distance: 140.6
click at [208, 277] on textarea "Tilly’s Life Center (TLC) is a 501(c)(3) addressing the youth mental health cri…" at bounding box center [265, 248] width 405 height 63
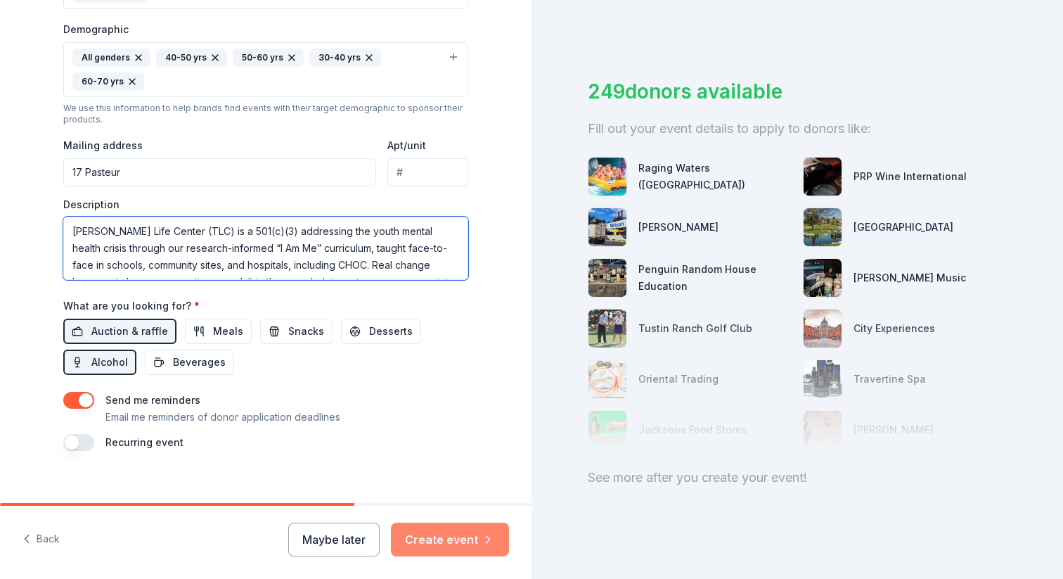
type textarea "[PERSON_NAME] Life Center (TLC) is a 501(c)(3) addressing the youth mental heal…"
click at [468, 536] on button "Create event" at bounding box center [450, 539] width 118 height 34
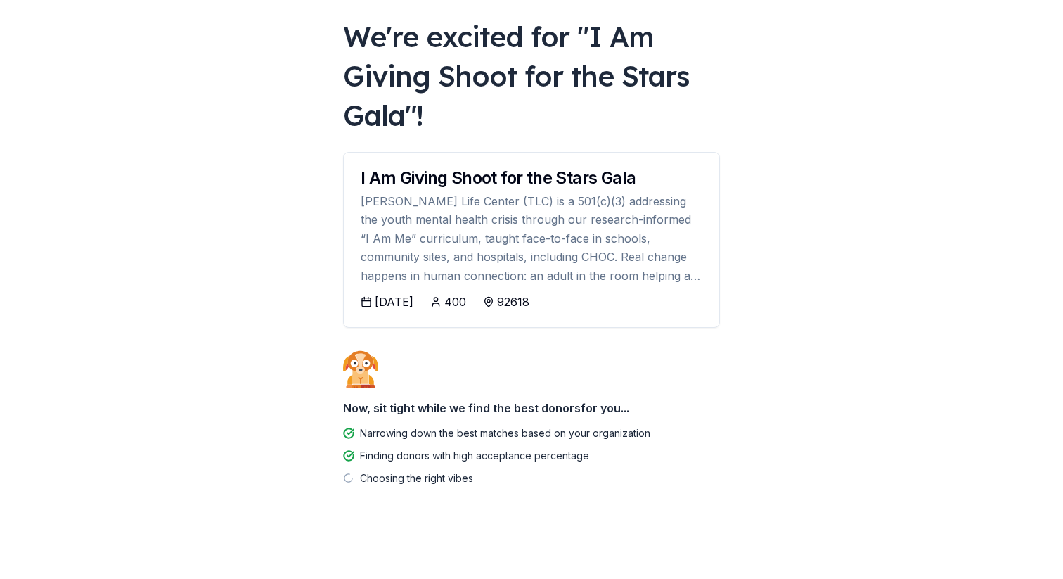
scroll to position [73, 0]
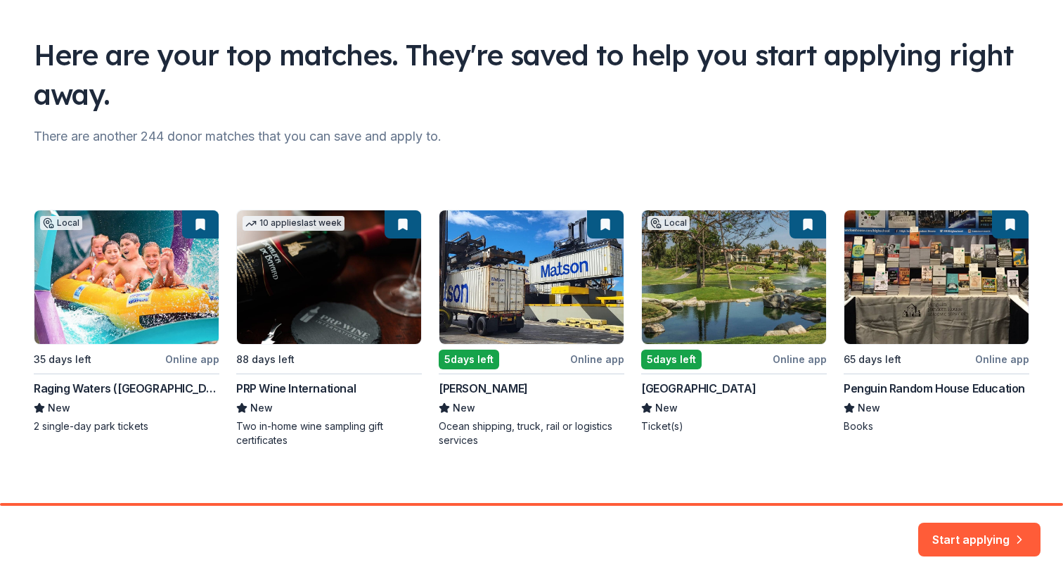
scroll to position [89, 0]
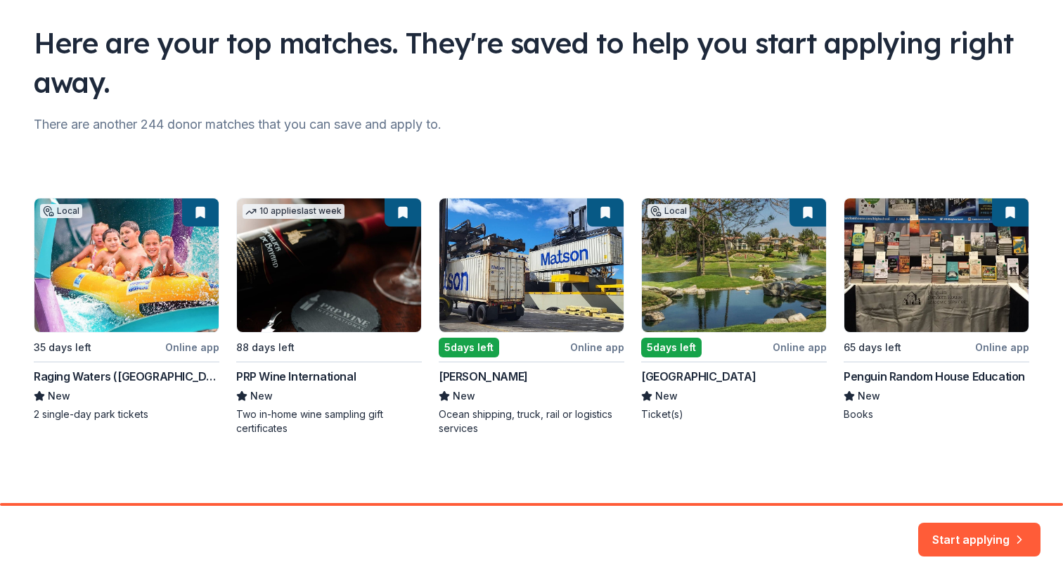
click at [92, 377] on div "Local 35 days left Online app Raging Waters (Los Angeles) New 2 single-day park…" at bounding box center [532, 317] width 996 height 238
click at [179, 347] on div "Local 35 days left Online app Raging Waters (Los Angeles) New 2 single-day park…" at bounding box center [532, 317] width 996 height 238
click at [1011, 528] on button "Start applying" at bounding box center [979, 531] width 122 height 34
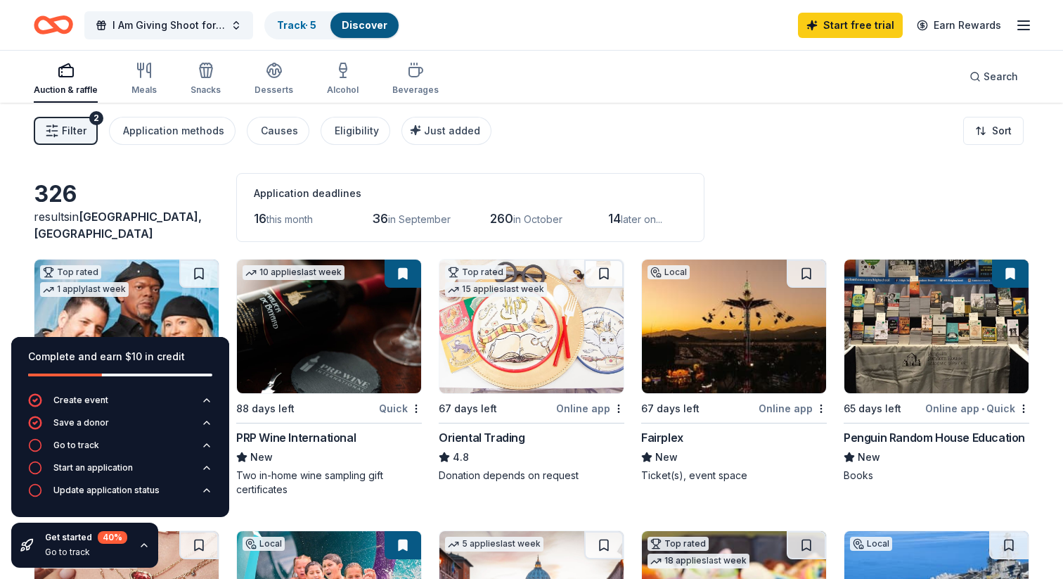
click at [595, 139] on div "Filter 2 Application methods Causes Eligibility Just added Sort" at bounding box center [531, 131] width 1063 height 56
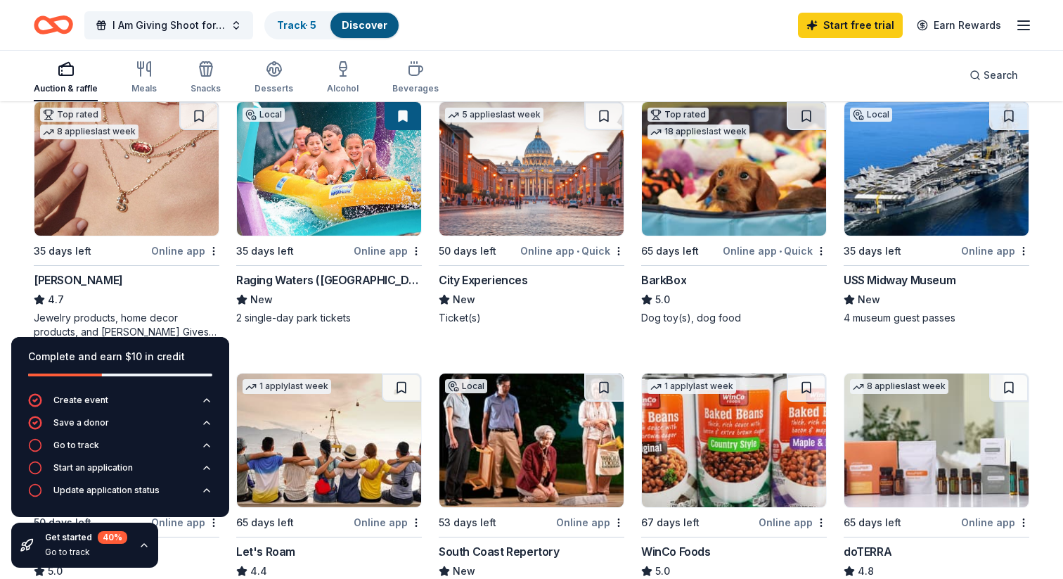
scroll to position [446, 0]
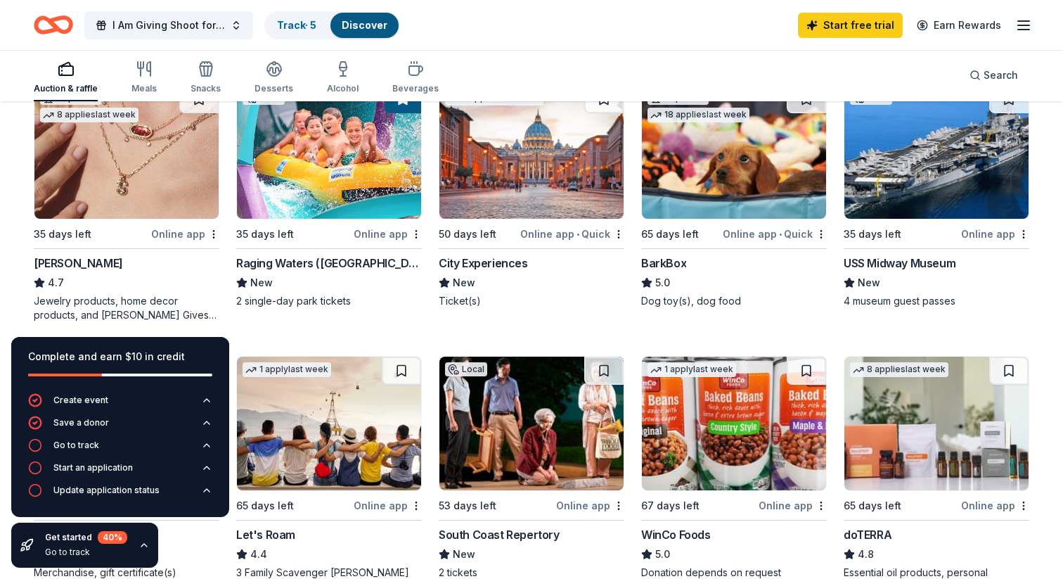
click at [914, 263] on div "USS Midway Museum" at bounding box center [900, 263] width 112 height 17
click at [271, 262] on div "Raging Waters (Los Angeles)" at bounding box center [329, 263] width 186 height 17
click at [775, 313] on div "Top rated 18 applies last week 65 days left Online app • Quick BarkBox 5.0 Dog …" at bounding box center [734, 203] width 186 height 238
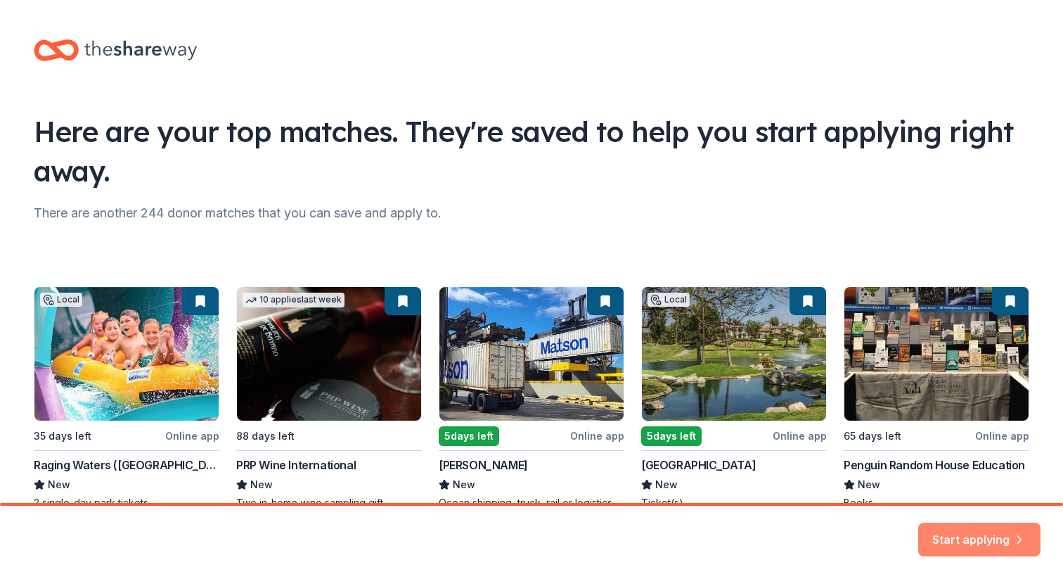
click at [932, 535] on button "Start applying" at bounding box center [979, 531] width 122 height 34
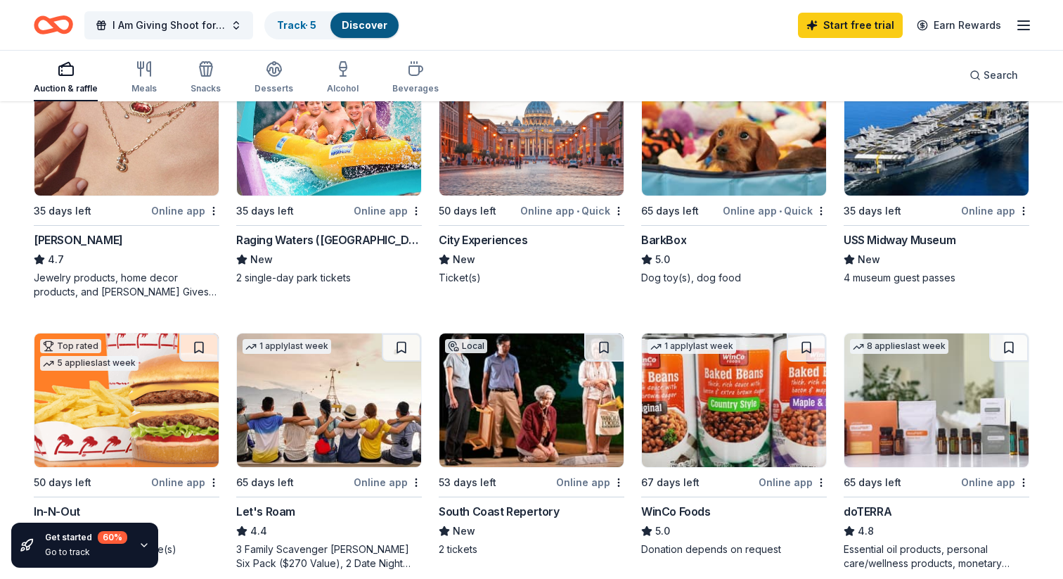
scroll to position [468, 0]
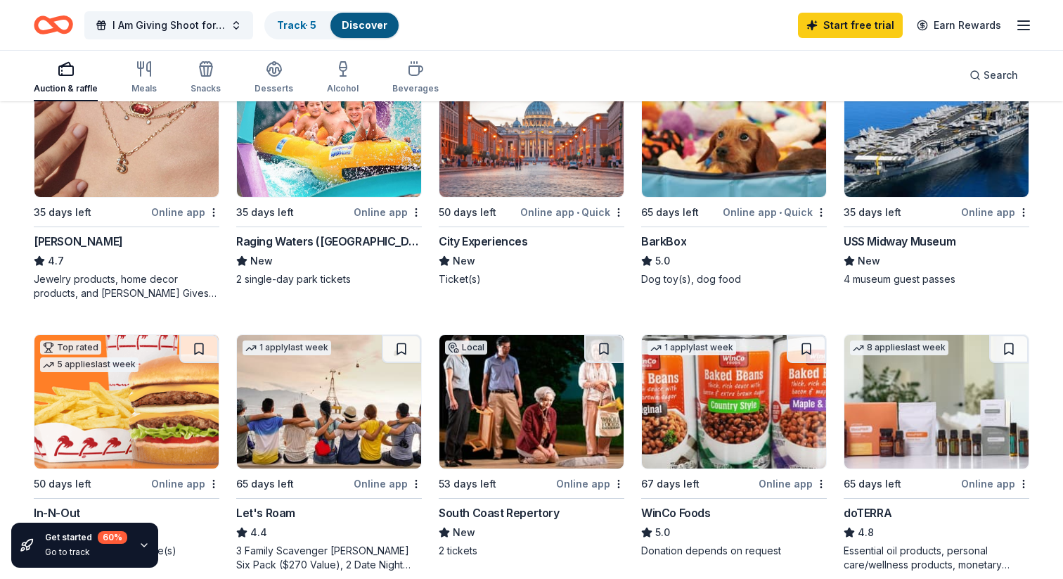
click at [93, 435] on img at bounding box center [126, 402] width 184 height 134
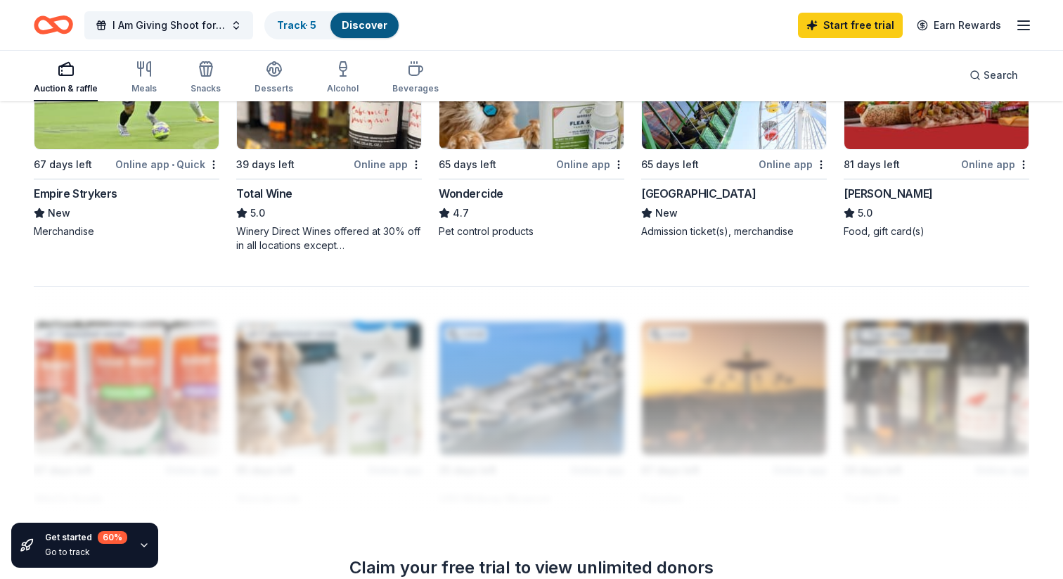
scroll to position [1120, 0]
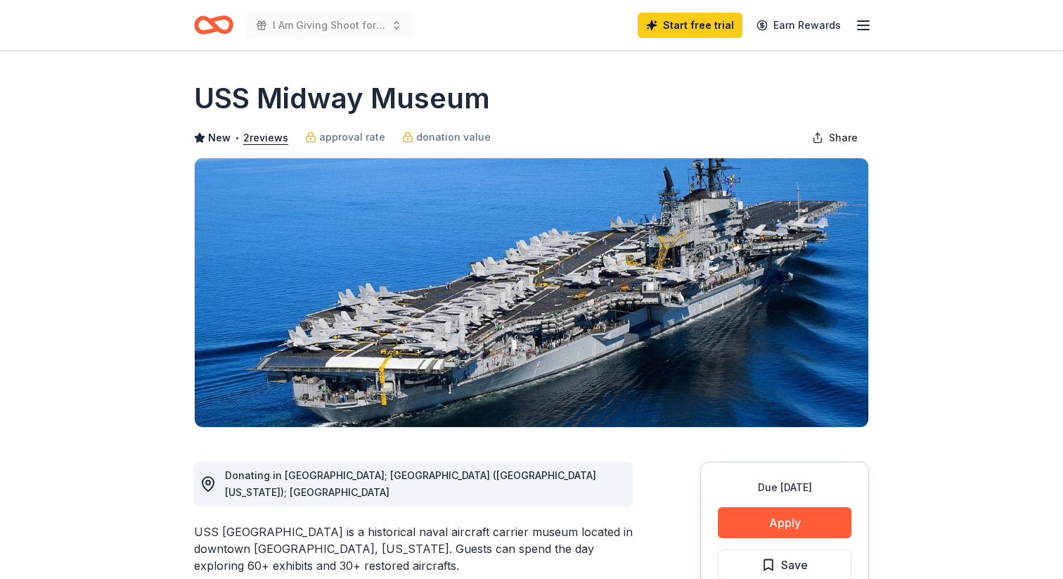
scroll to position [95, 0]
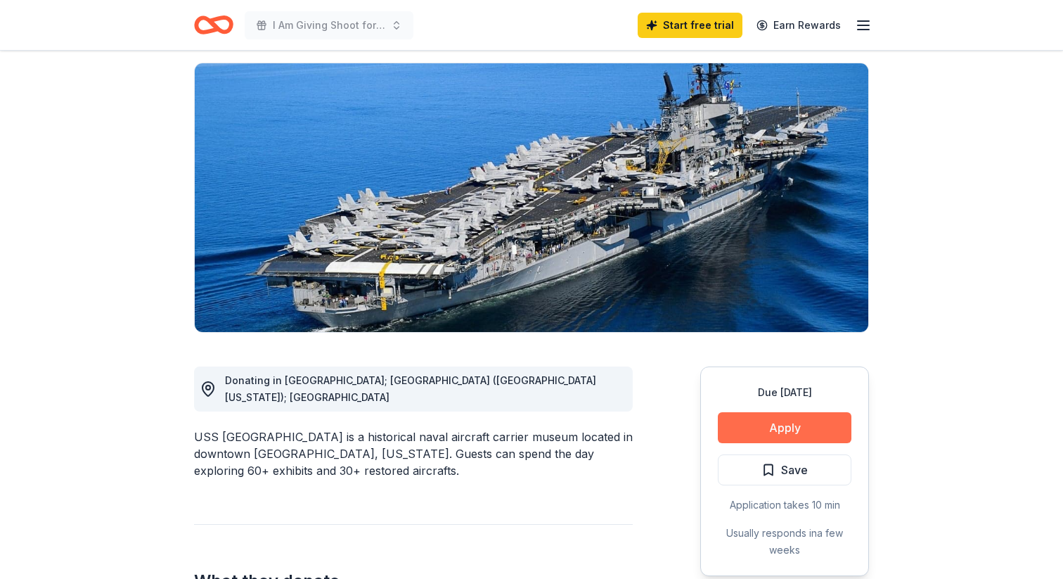
click at [782, 433] on button "Apply" at bounding box center [785, 427] width 134 height 31
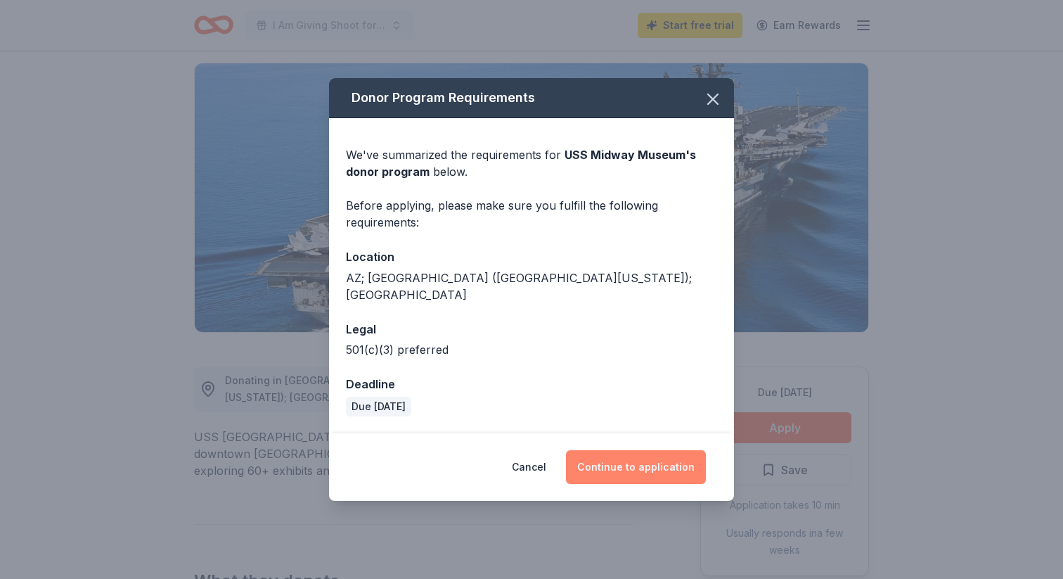
click at [640, 458] on button "Continue to application" at bounding box center [636, 467] width 140 height 34
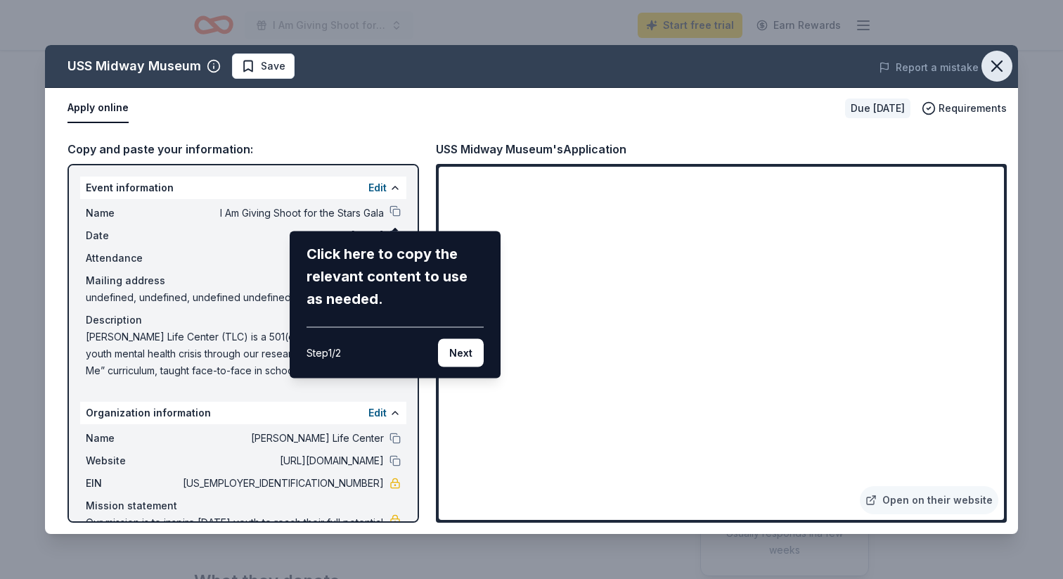
click at [996, 64] on icon "button" at bounding box center [997, 66] width 20 height 20
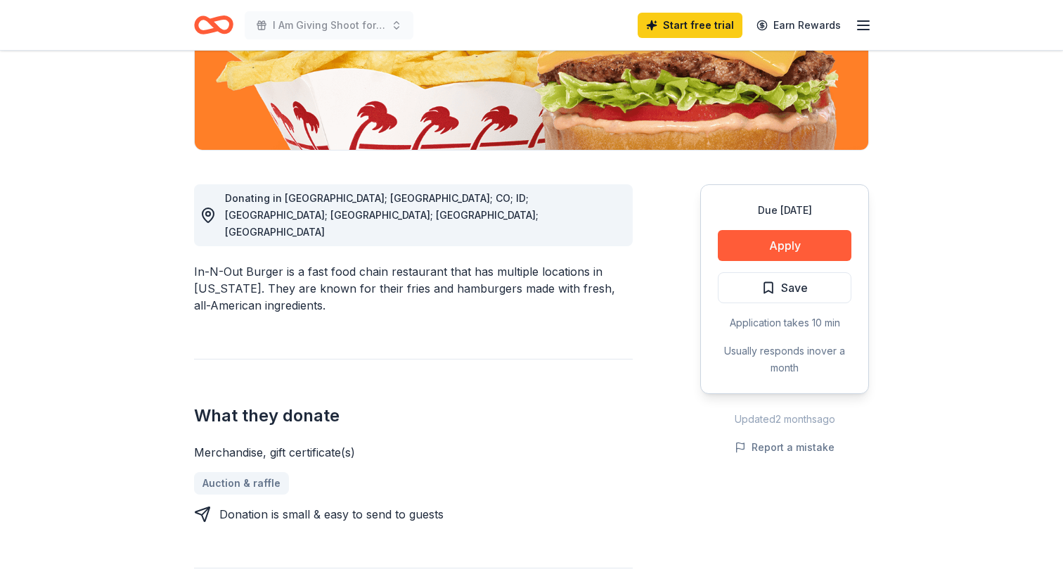
scroll to position [291, 0]
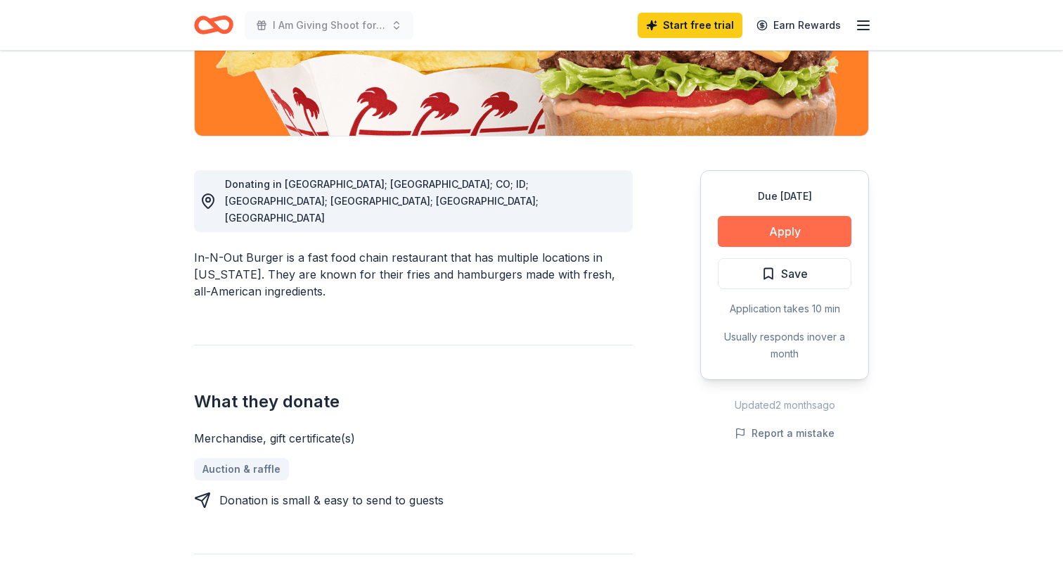
click at [787, 234] on button "Apply" at bounding box center [785, 231] width 134 height 31
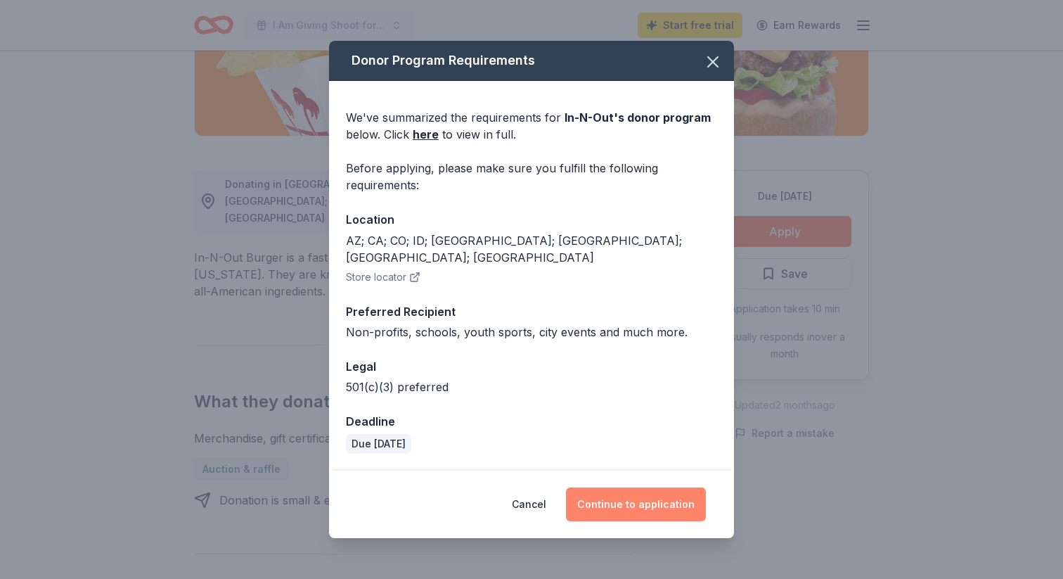
click at [644, 500] on button "Continue to application" at bounding box center [636, 504] width 140 height 34
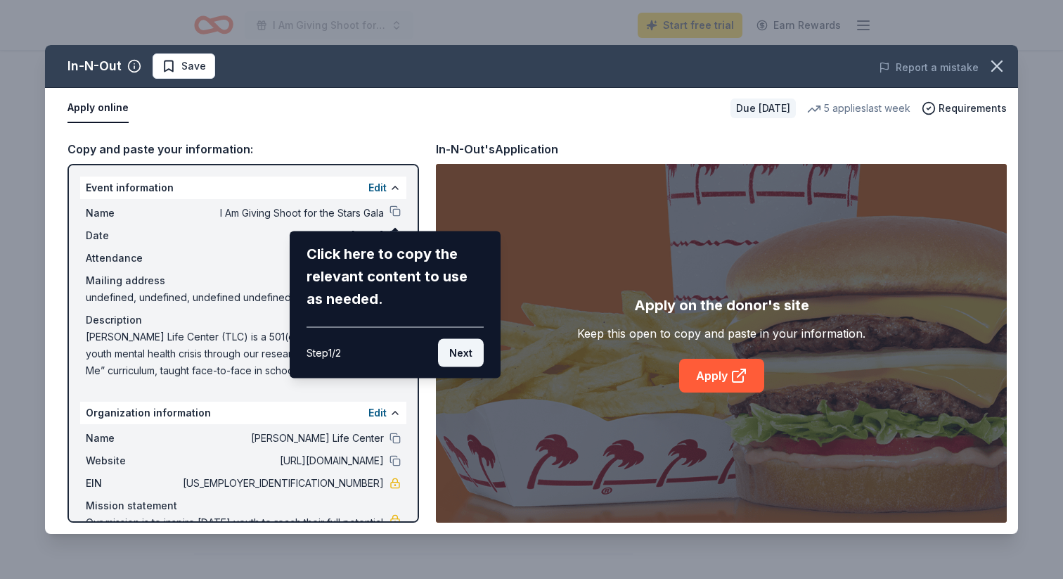
click at [458, 352] on button "Next" at bounding box center [461, 353] width 46 height 28
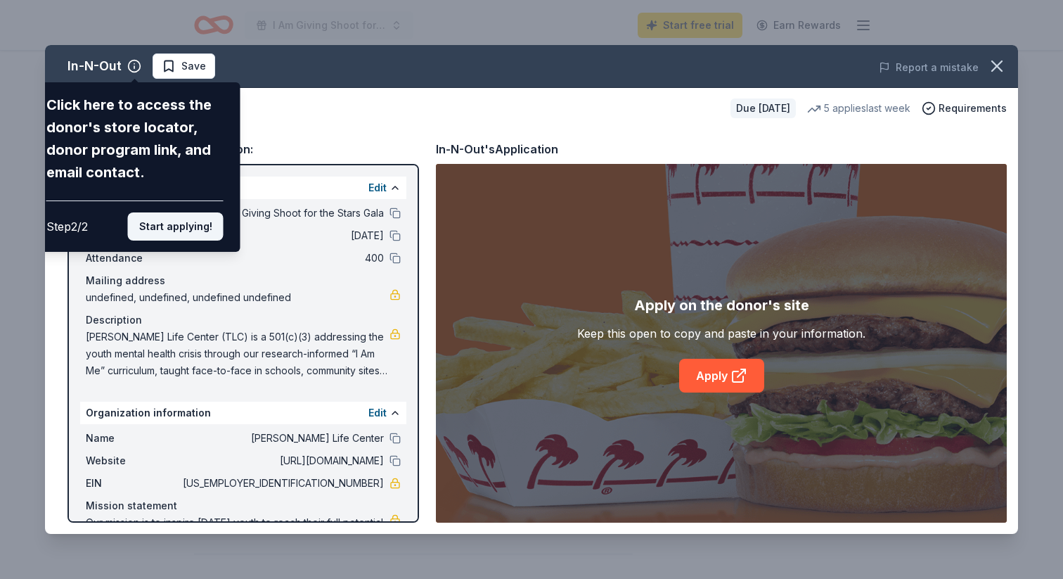
click at [169, 222] on button "Start applying!" at bounding box center [176, 226] width 96 height 28
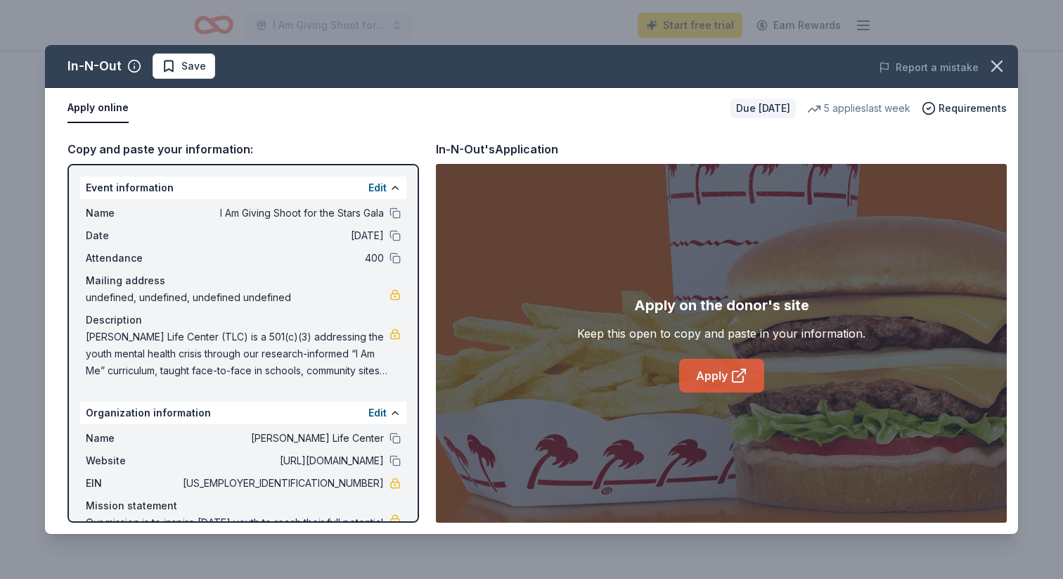
click at [719, 377] on link "Apply" at bounding box center [721, 376] width 85 height 34
